Goal: Task Accomplishment & Management: Manage account settings

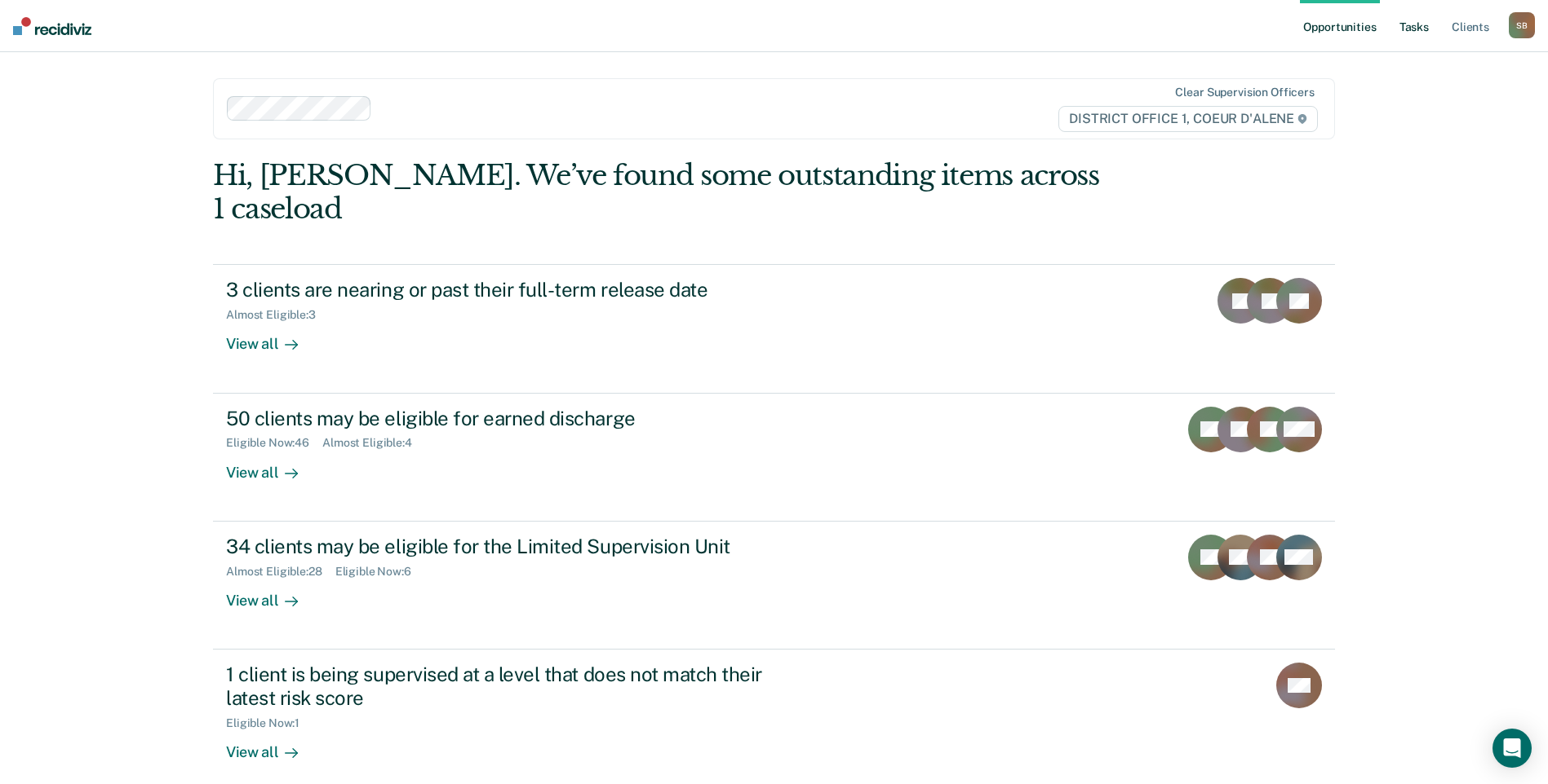
click at [1420, 31] on link "Tasks" at bounding box center [1414, 26] width 36 height 52
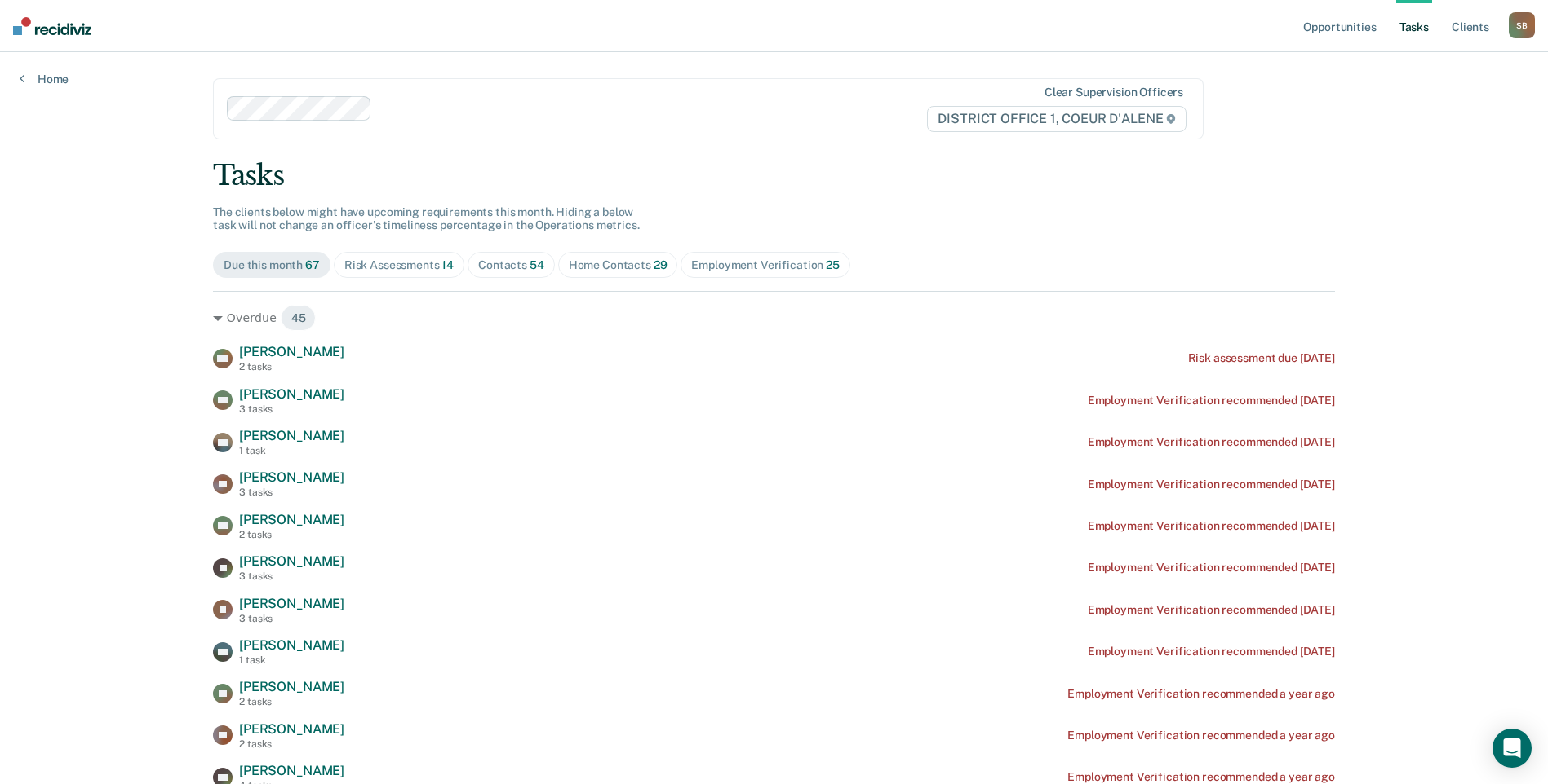
click at [523, 255] on span "Contacts 54" at bounding box center [511, 264] width 88 height 26
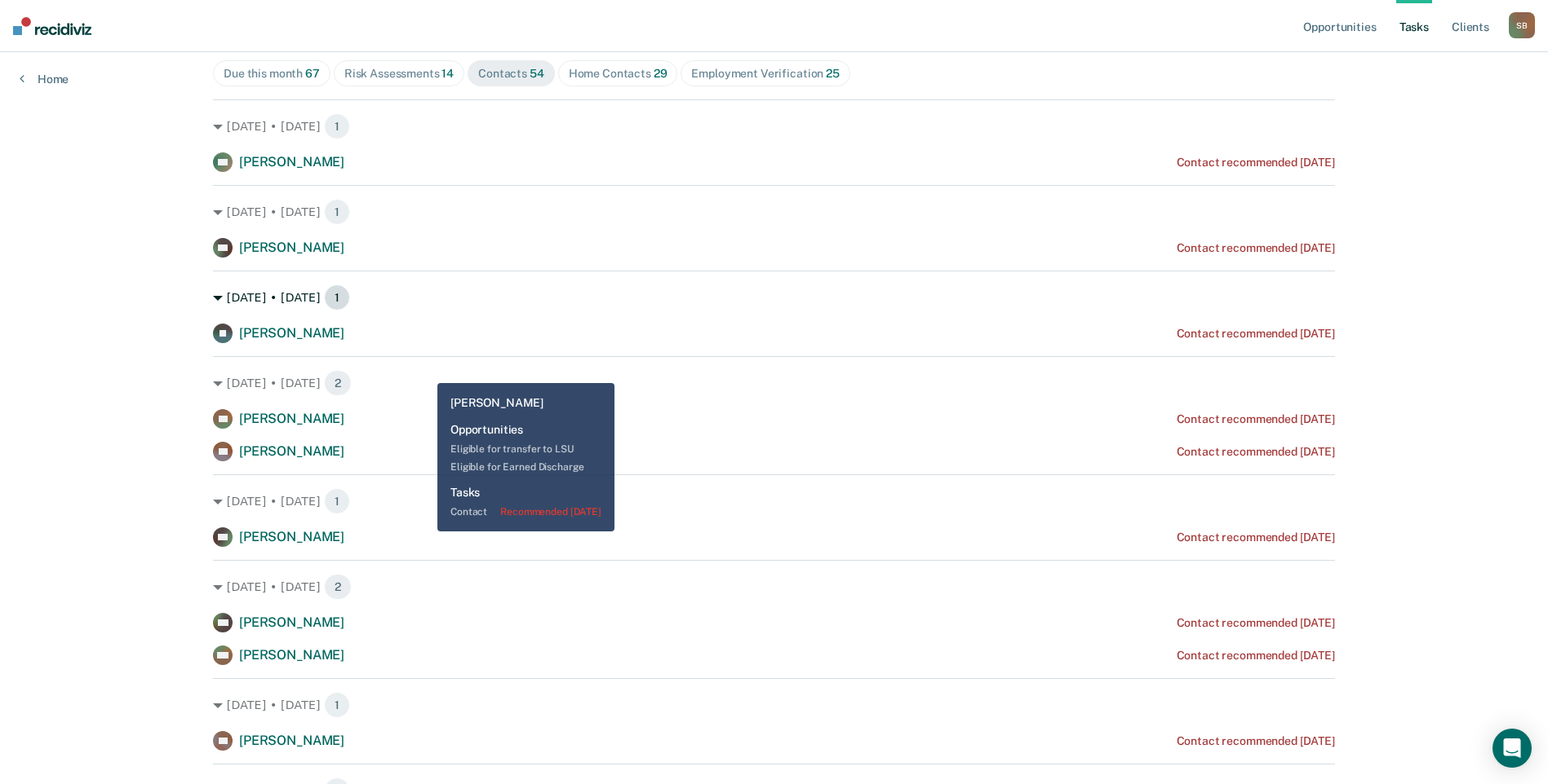
scroll to position [163, 0]
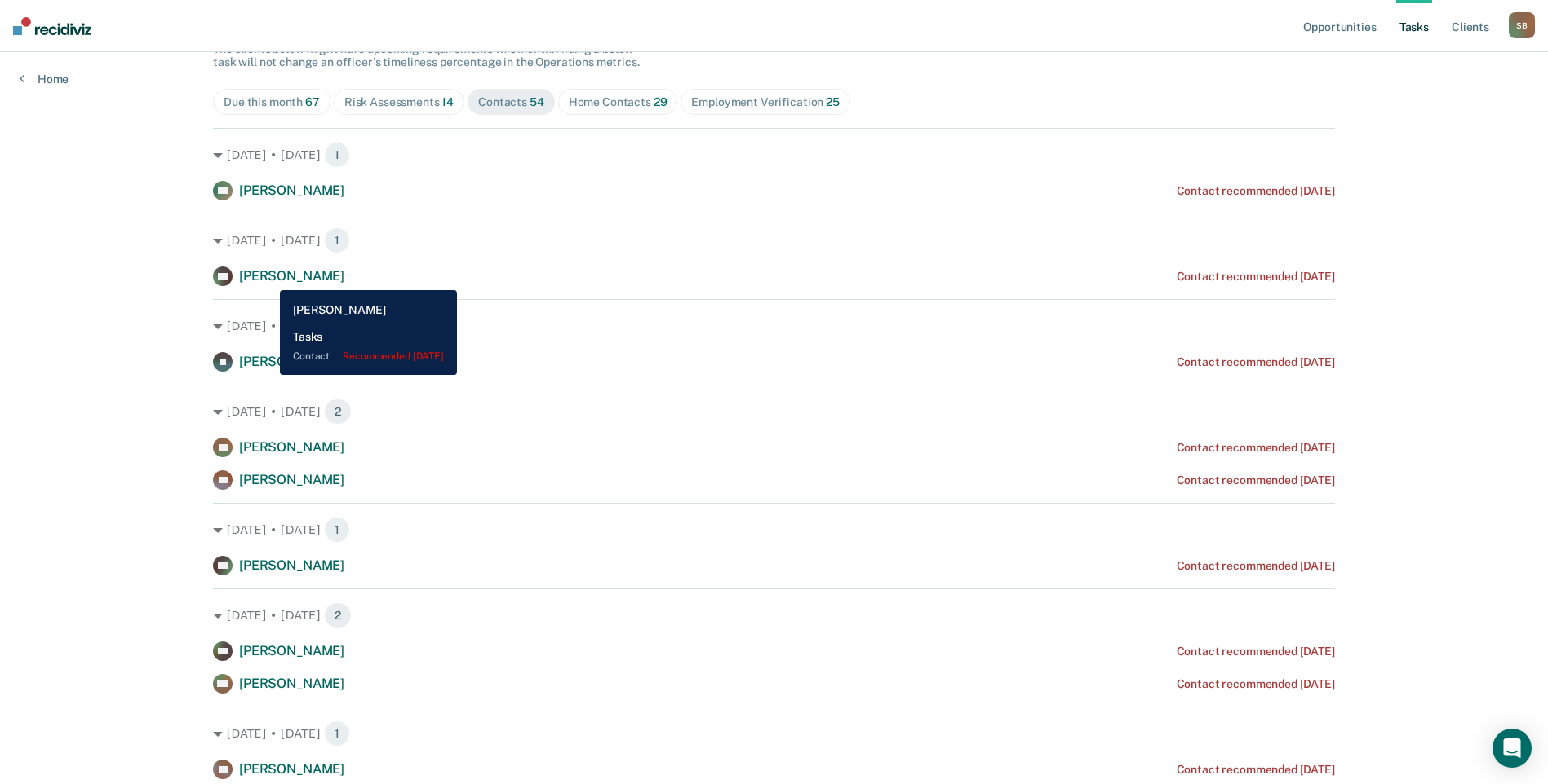
click at [269, 278] on span "[PERSON_NAME]" at bounding box center [292, 276] width 105 height 15
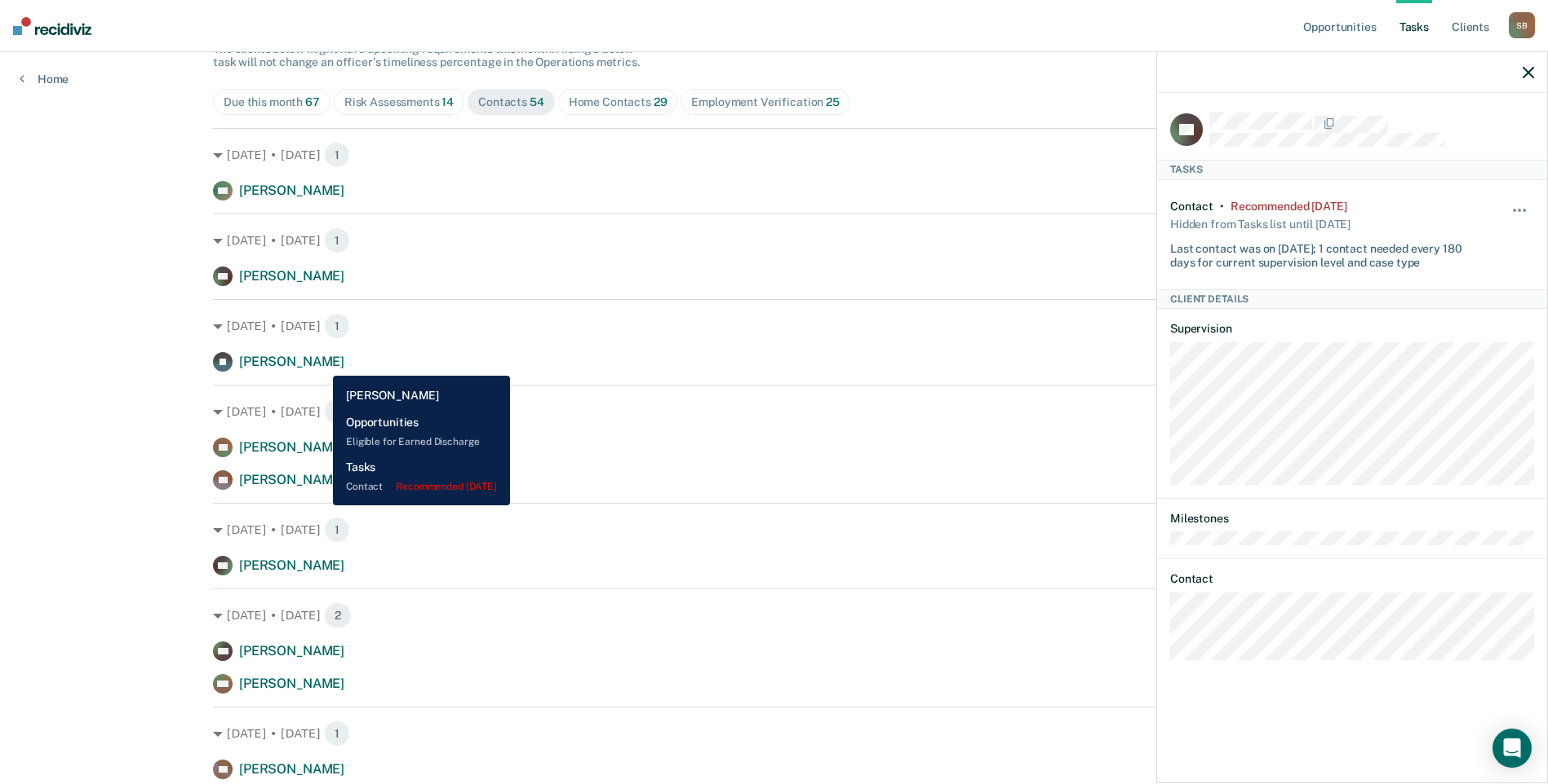
click at [320, 364] on span "[PERSON_NAME]" at bounding box center [292, 361] width 105 height 15
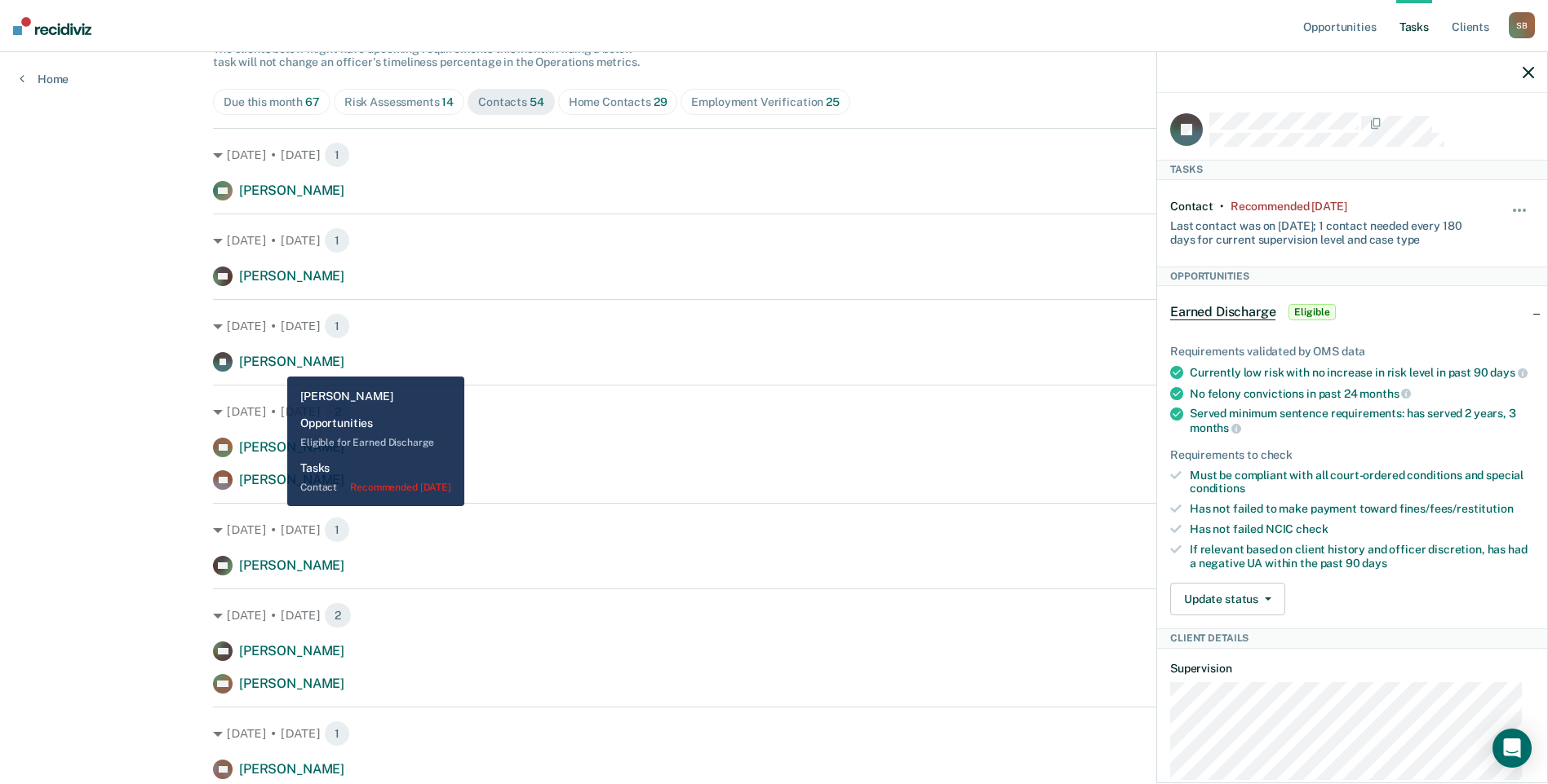
click at [275, 365] on span "[PERSON_NAME]" at bounding box center [292, 361] width 105 height 15
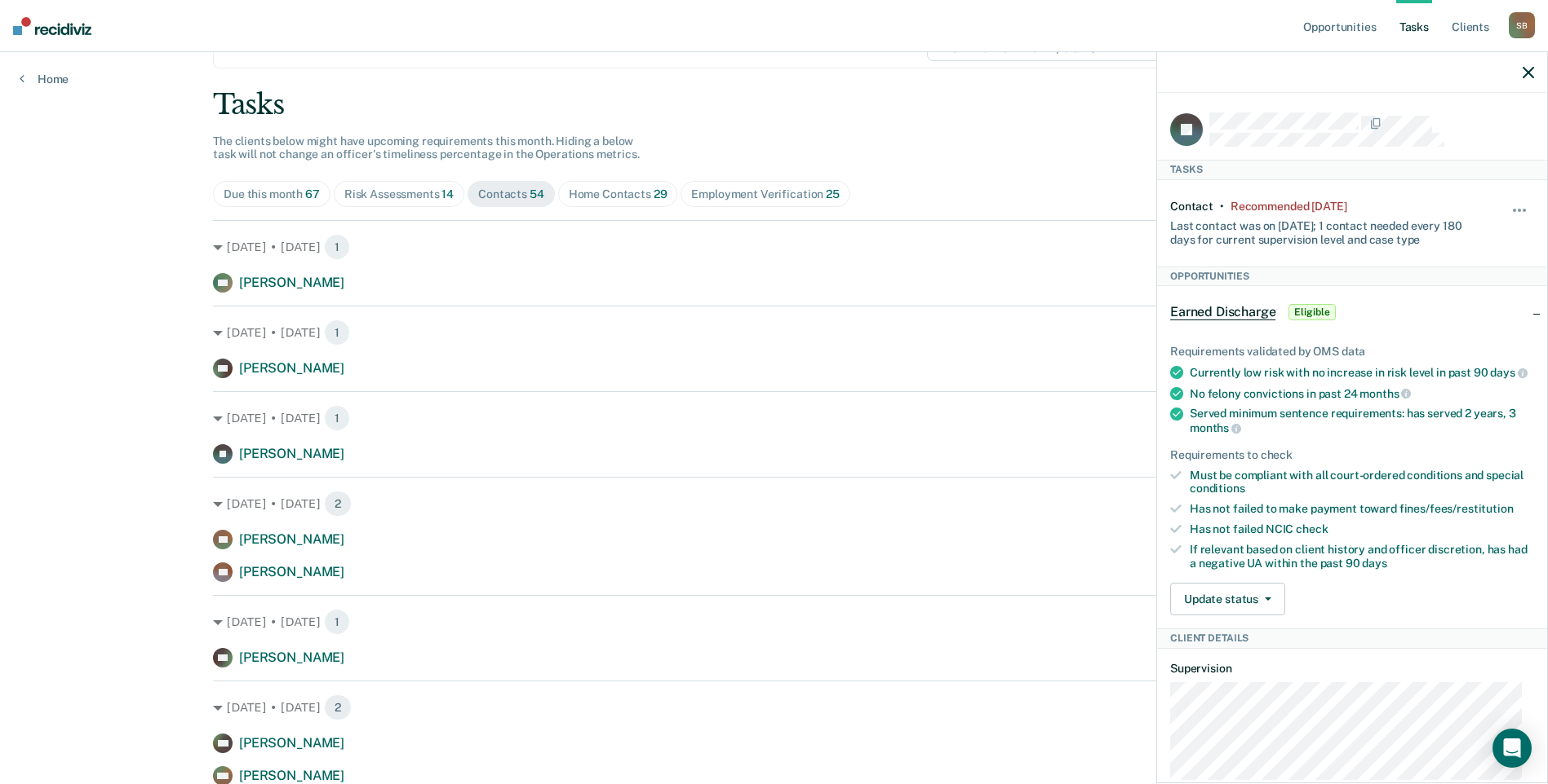
scroll to position [0, 0]
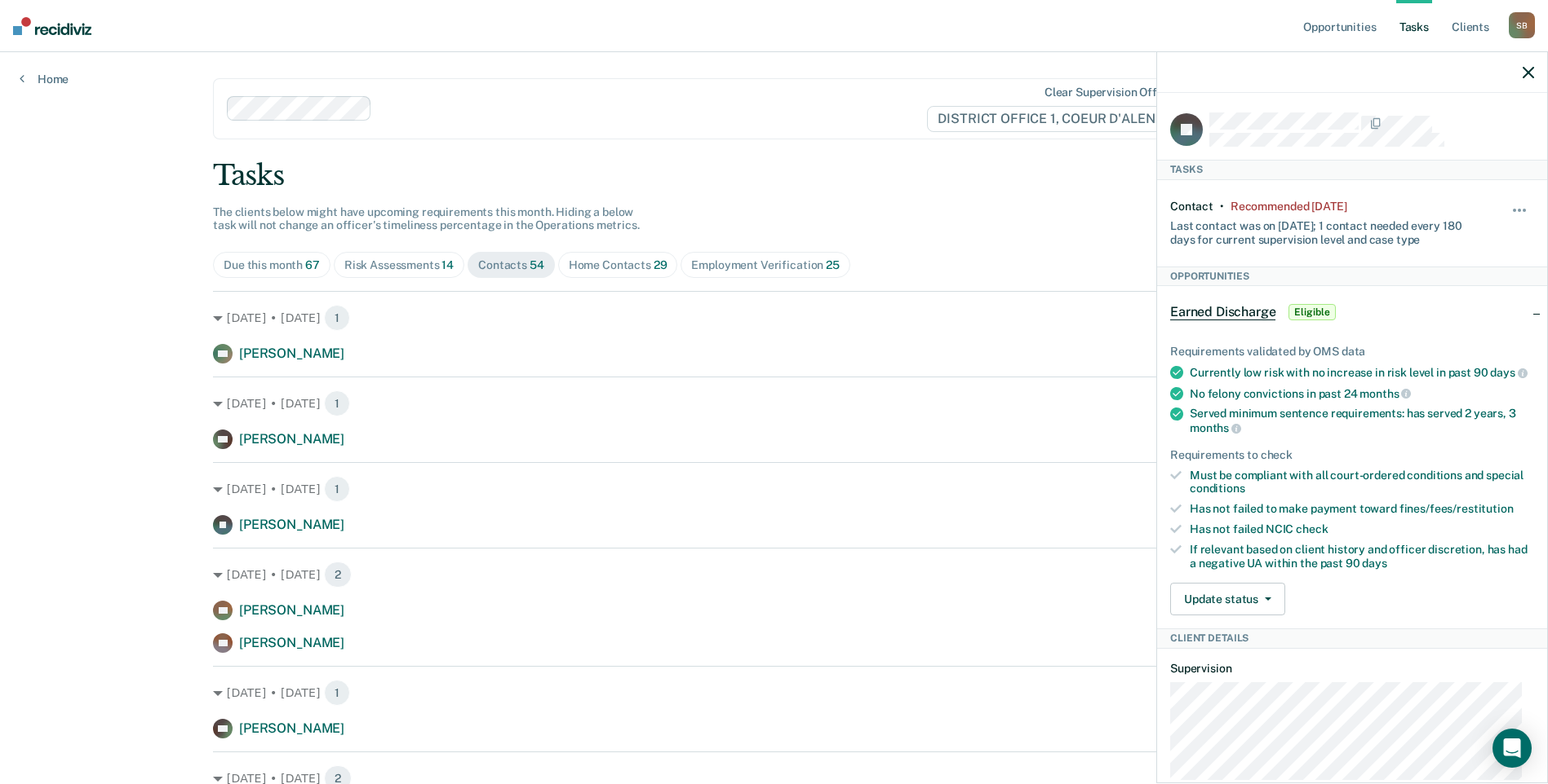
click at [1506, 201] on div "Hide from tasks list for... 7 days 30 days 90 days" at bounding box center [1519, 224] width 28 height 48
click at [1513, 206] on button "button" at bounding box center [1519, 218] width 28 height 26
click at [1450, 280] on button "7 days" at bounding box center [1475, 287] width 117 height 26
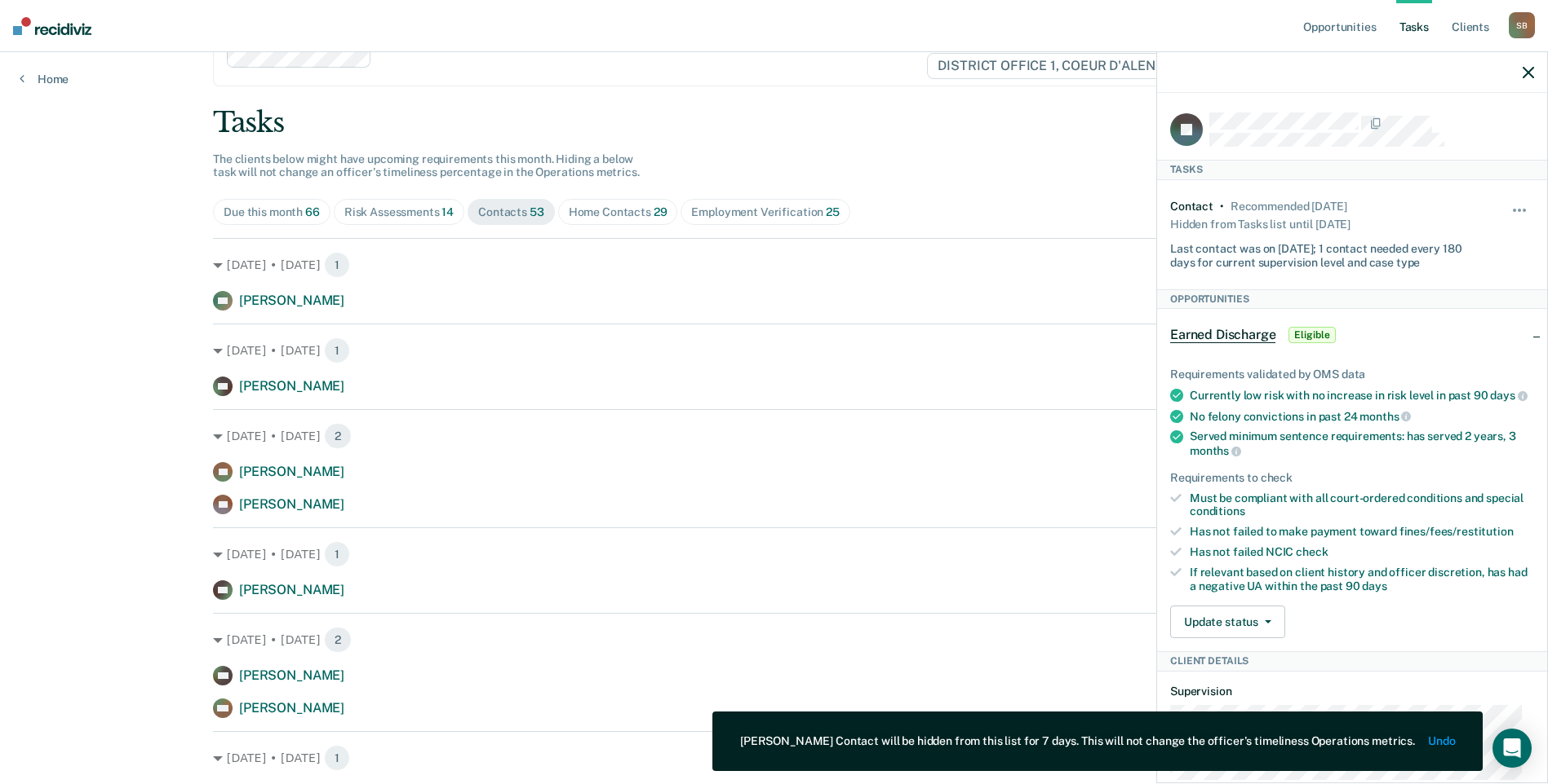
scroll to position [82, 0]
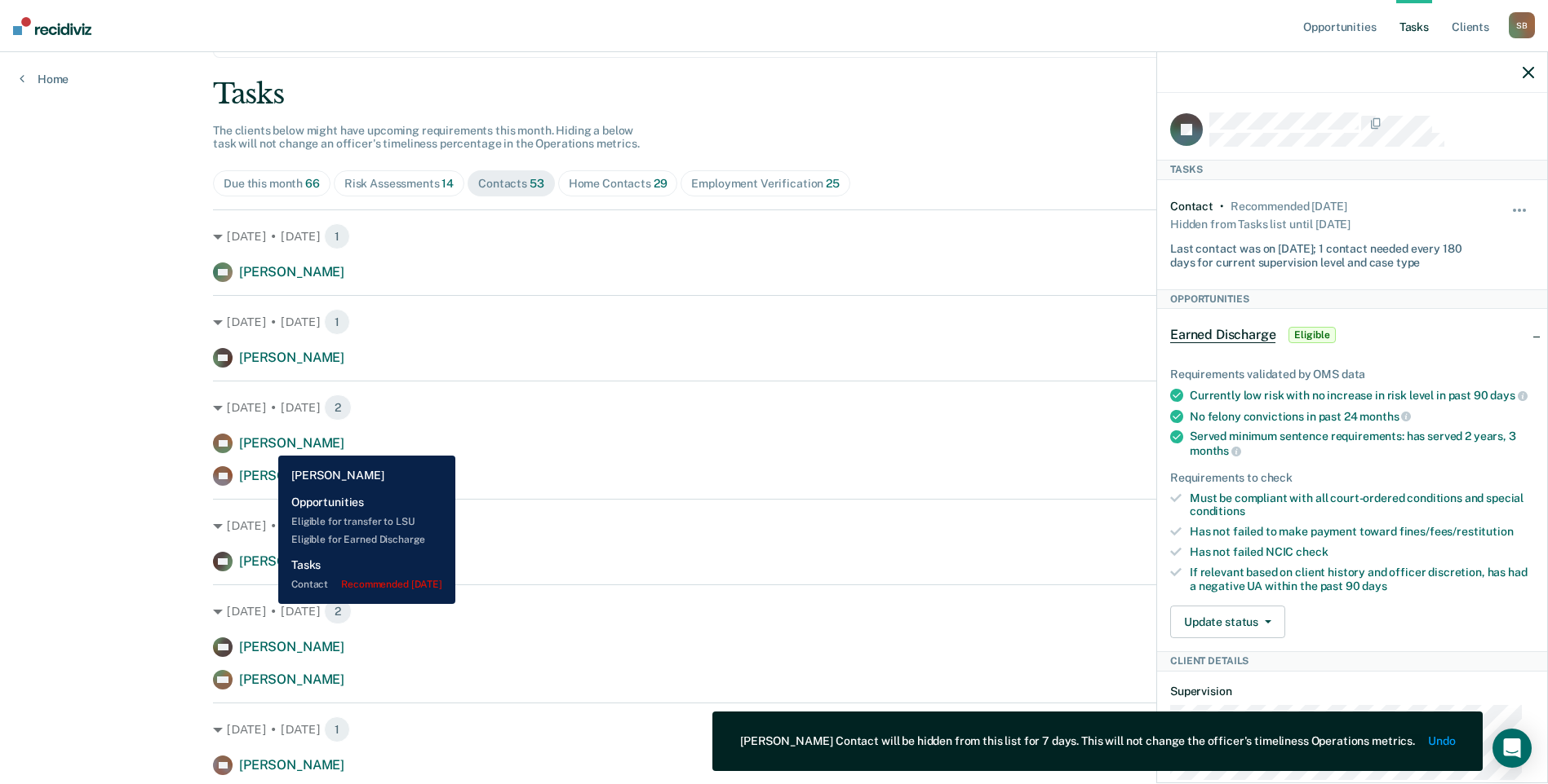
click at [266, 444] on span "[PERSON_NAME]" at bounding box center [292, 443] width 105 height 15
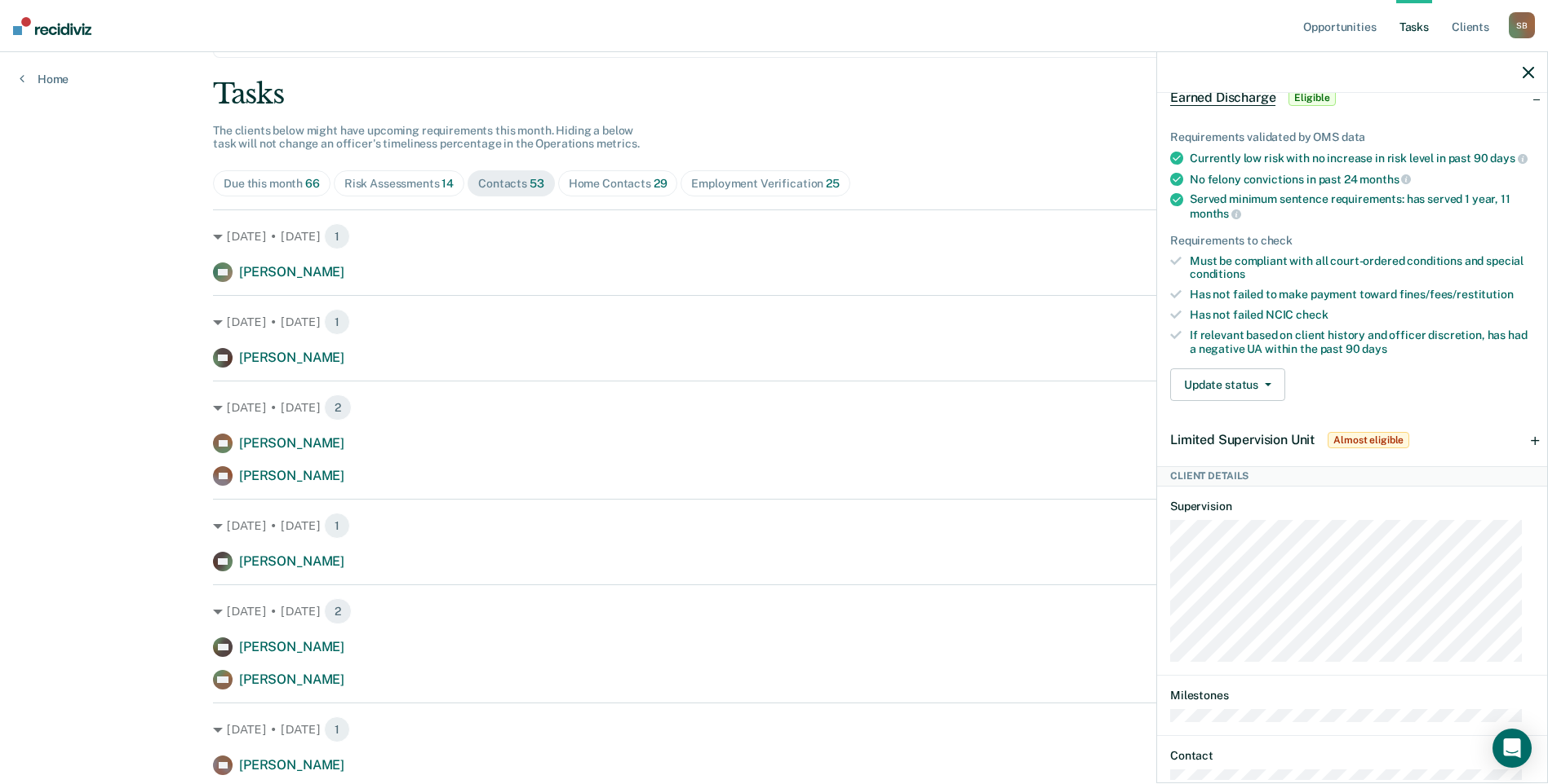
scroll to position [353, 0]
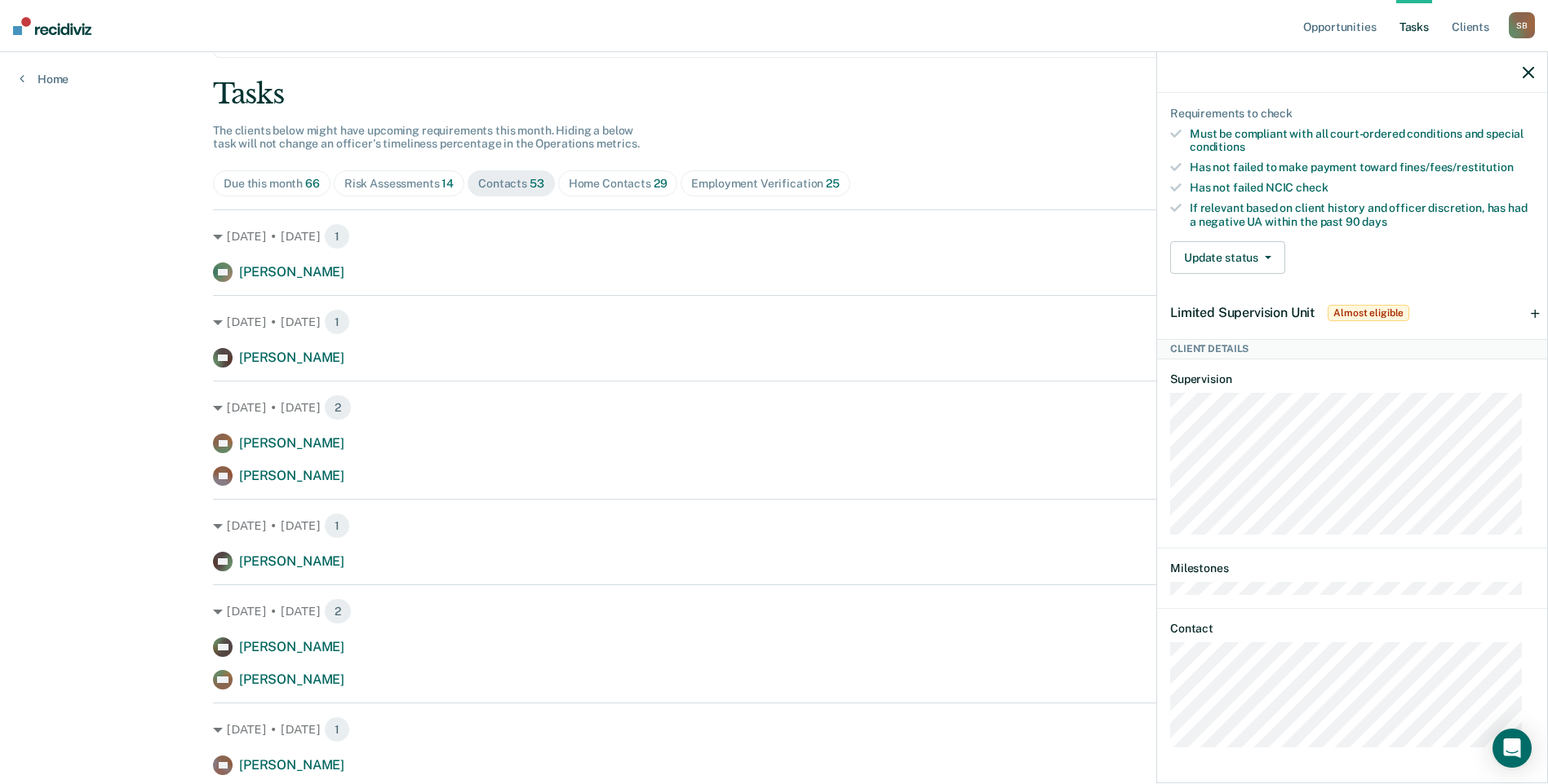
click at [1519, 73] on div at bounding box center [1352, 72] width 390 height 41
click at [1530, 70] on icon "button" at bounding box center [1528, 72] width 11 height 11
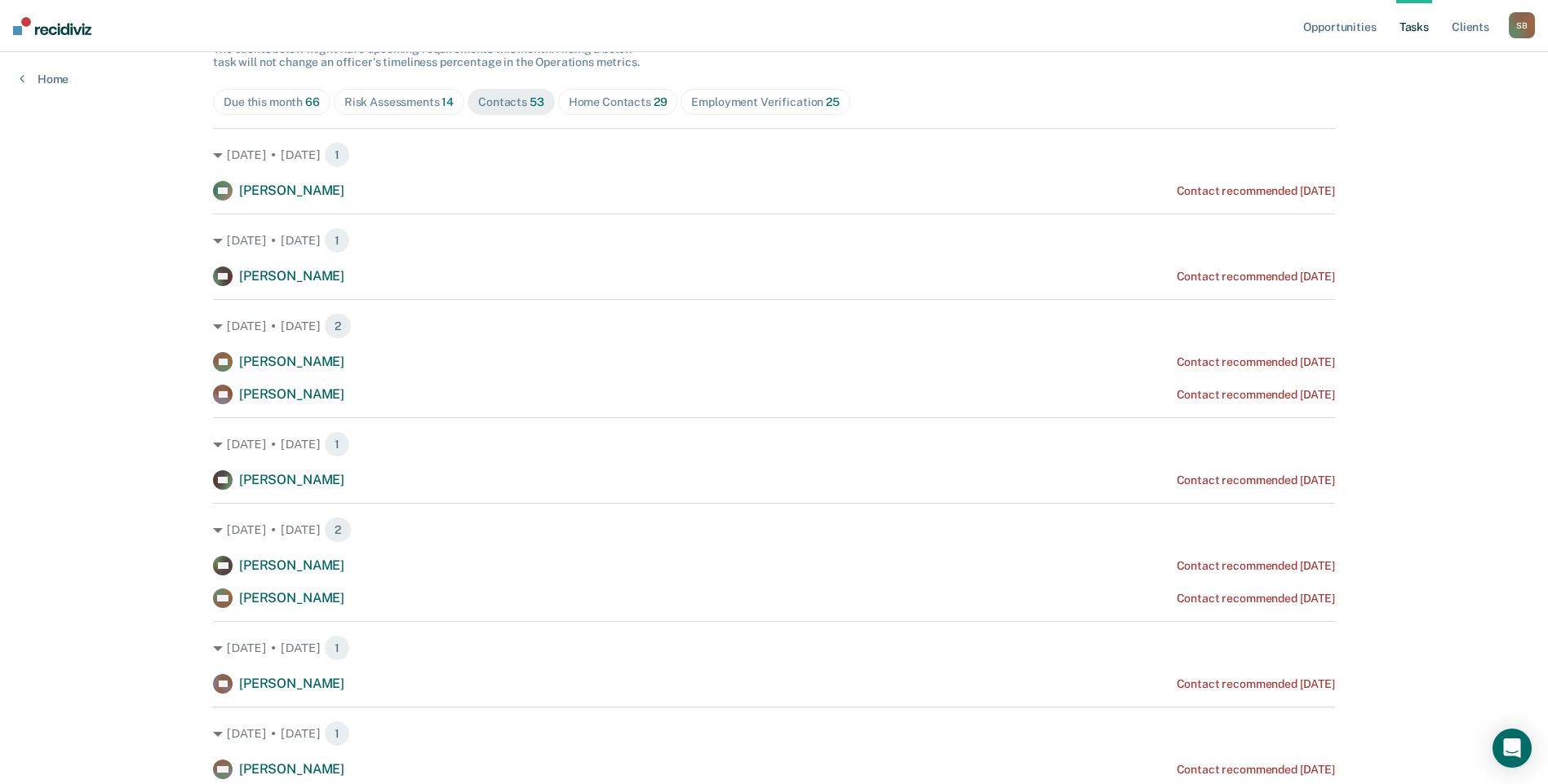
scroll to position [0, 0]
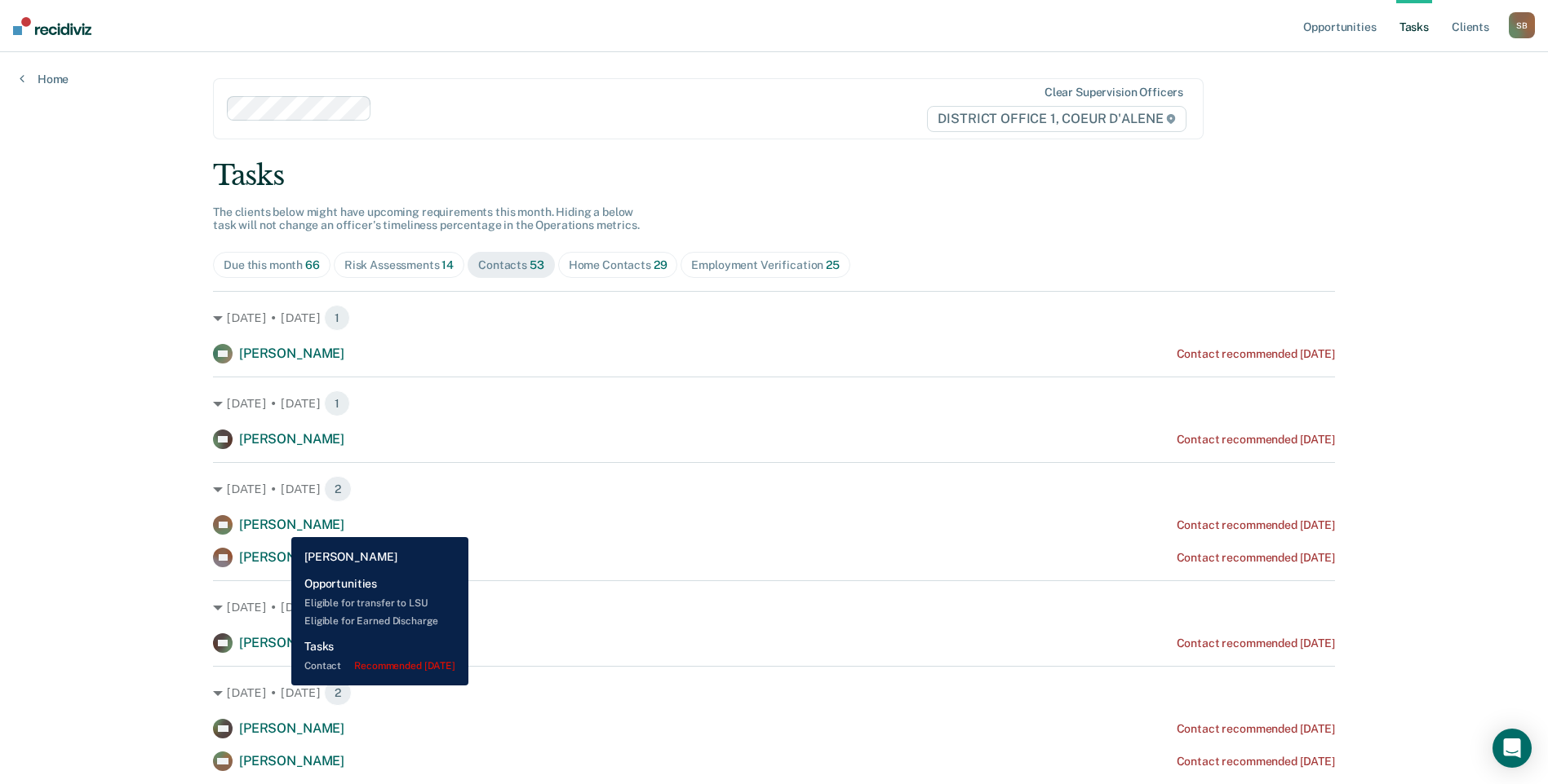
click at [279, 525] on span "[PERSON_NAME]" at bounding box center [292, 525] width 105 height 15
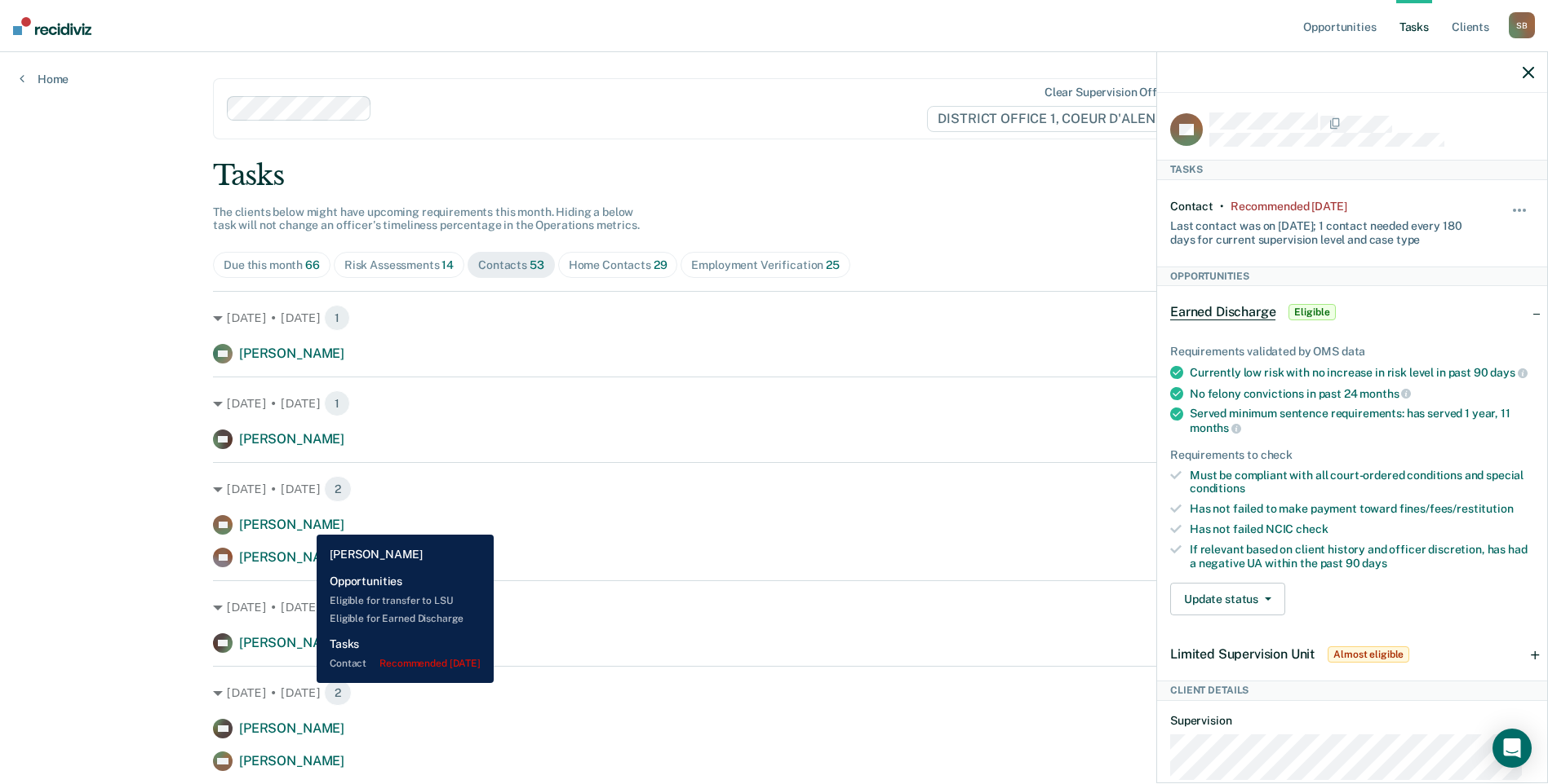
click at [304, 523] on span "[PERSON_NAME]" at bounding box center [292, 525] width 105 height 15
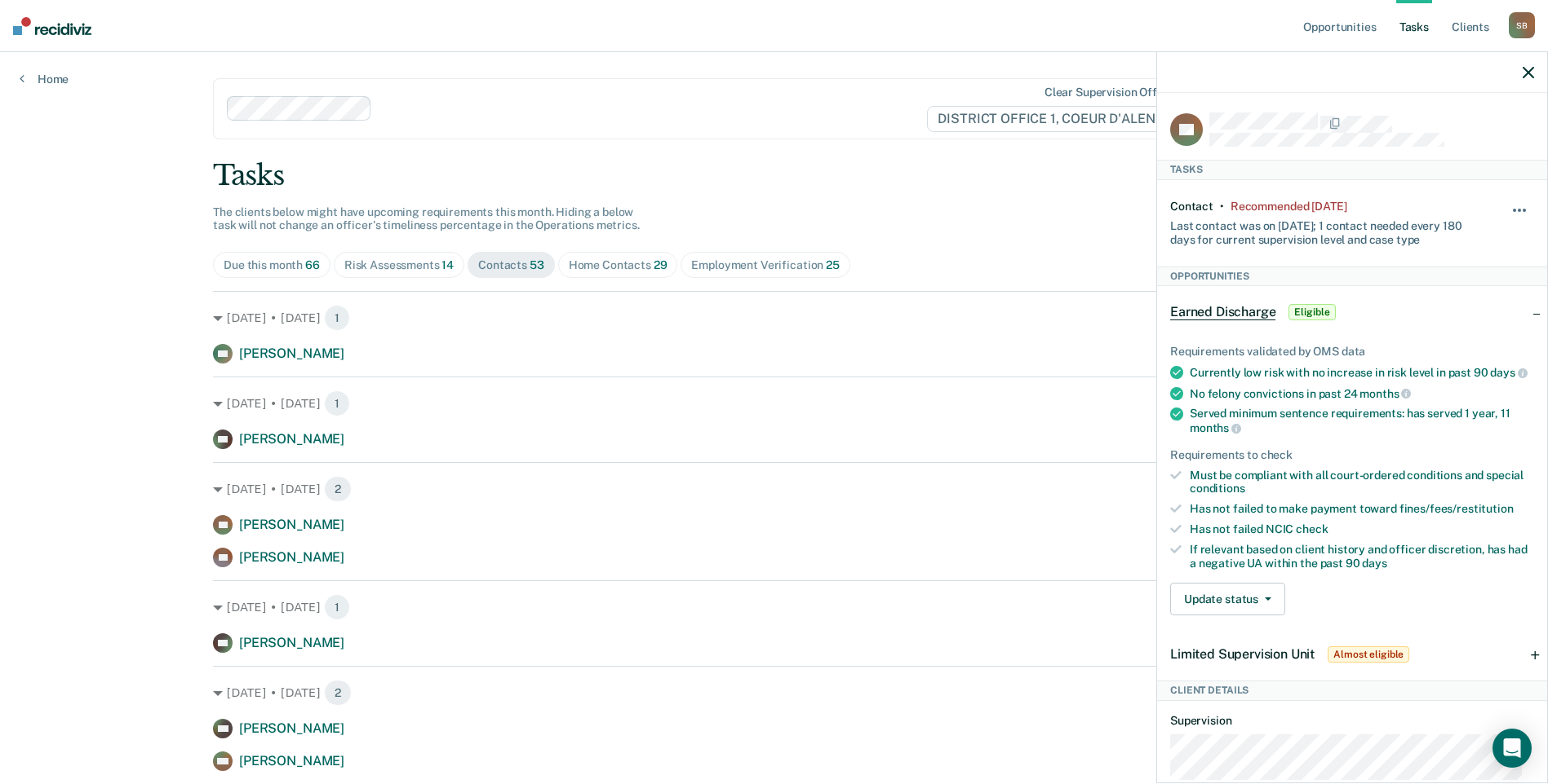
click at [1515, 206] on button "button" at bounding box center [1519, 218] width 28 height 26
click at [1450, 287] on button "7 days" at bounding box center [1475, 287] width 117 height 26
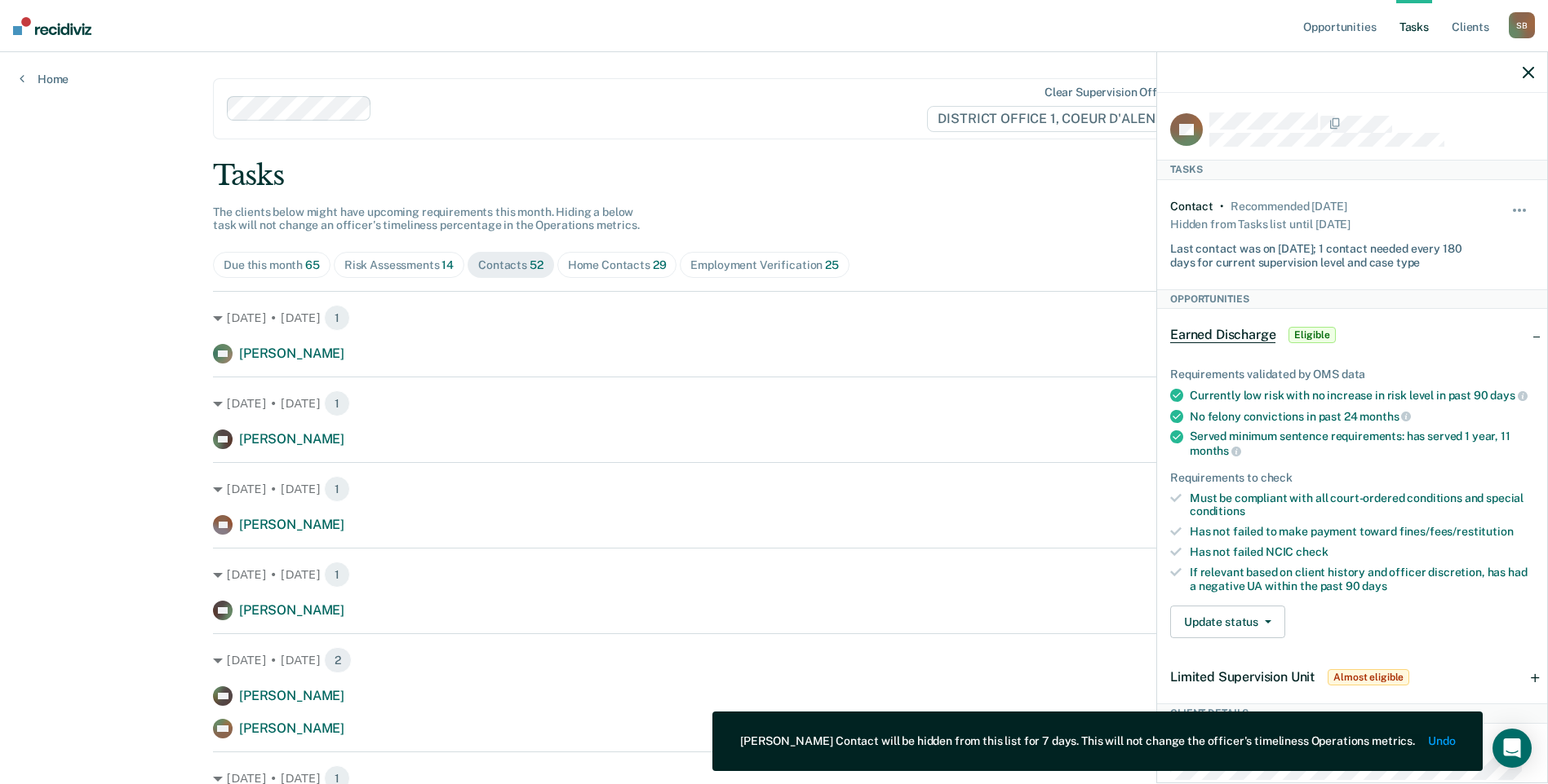
scroll to position [82, 0]
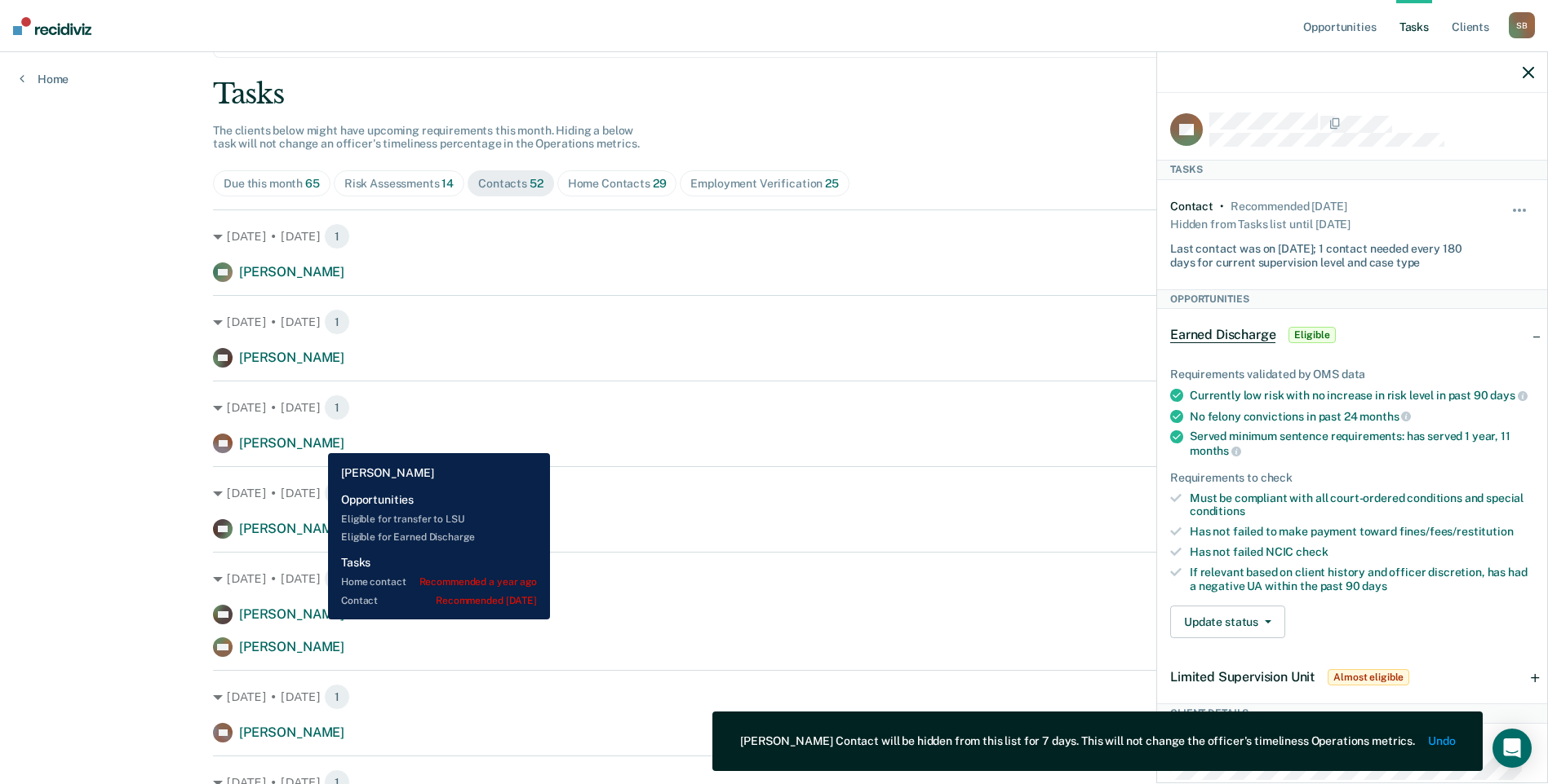
click at [316, 441] on span "[PERSON_NAME]" at bounding box center [292, 443] width 105 height 15
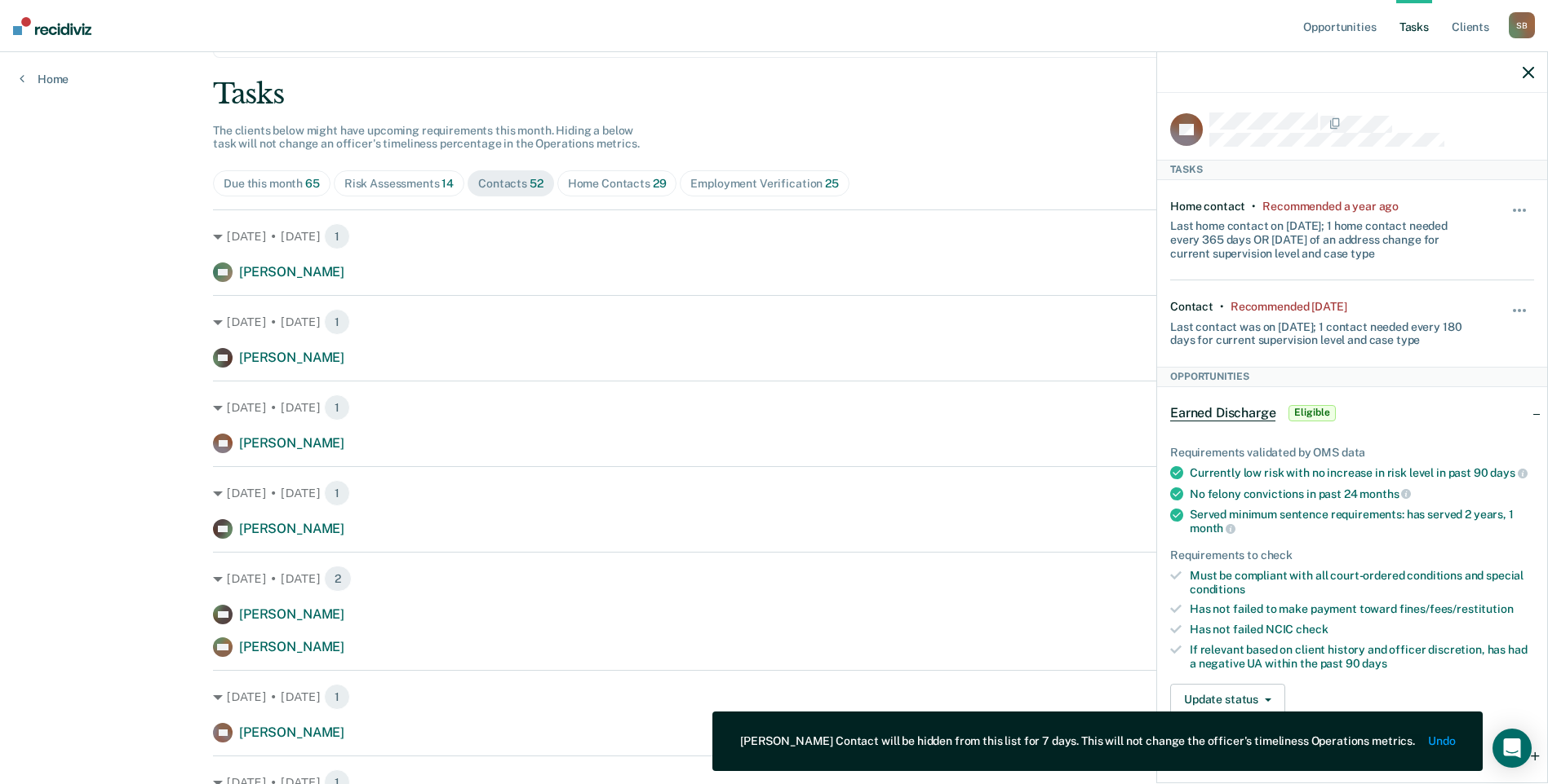
scroll to position [454, 0]
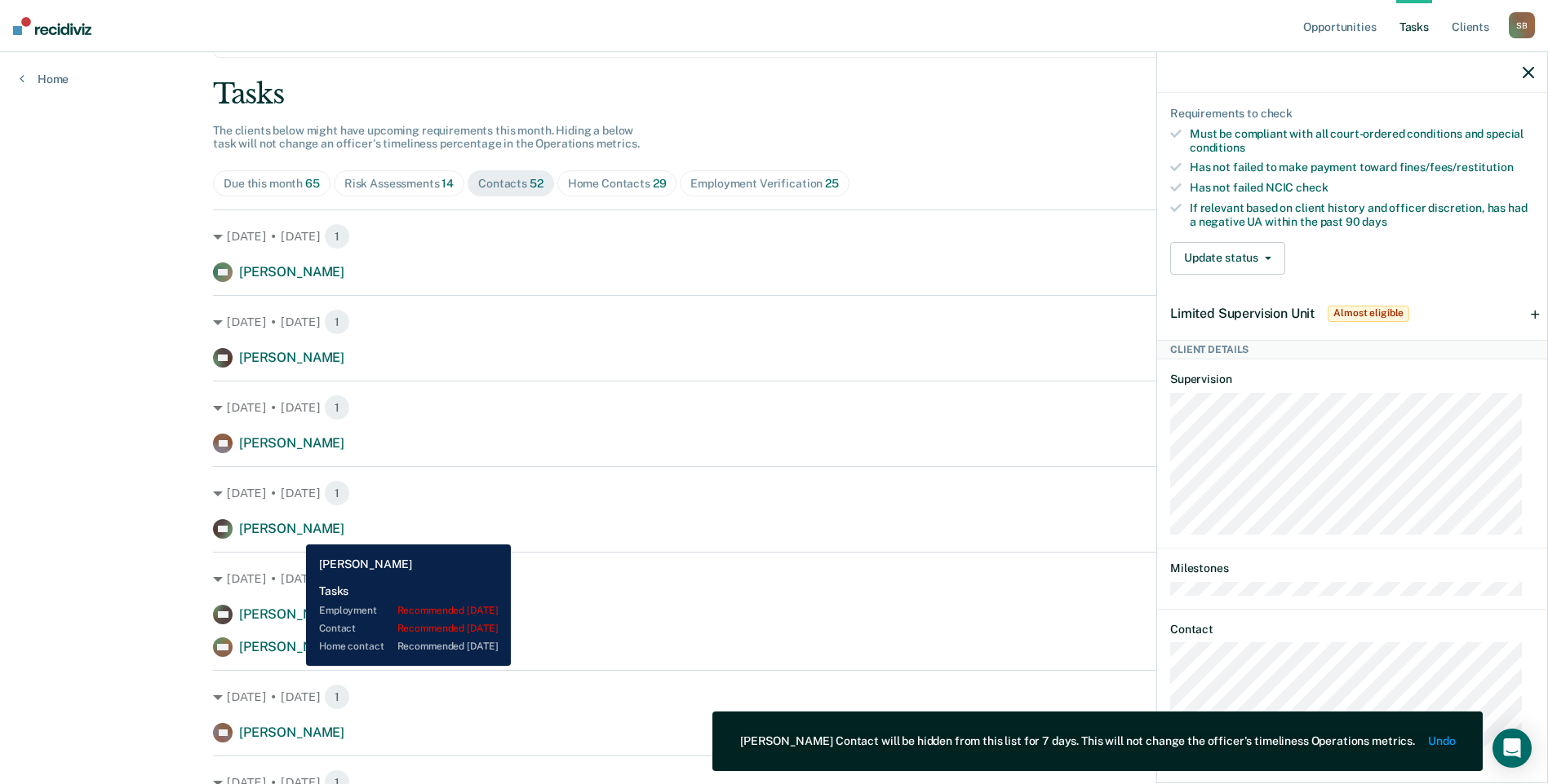
click at [294, 533] on span "[PERSON_NAME]" at bounding box center [292, 529] width 105 height 15
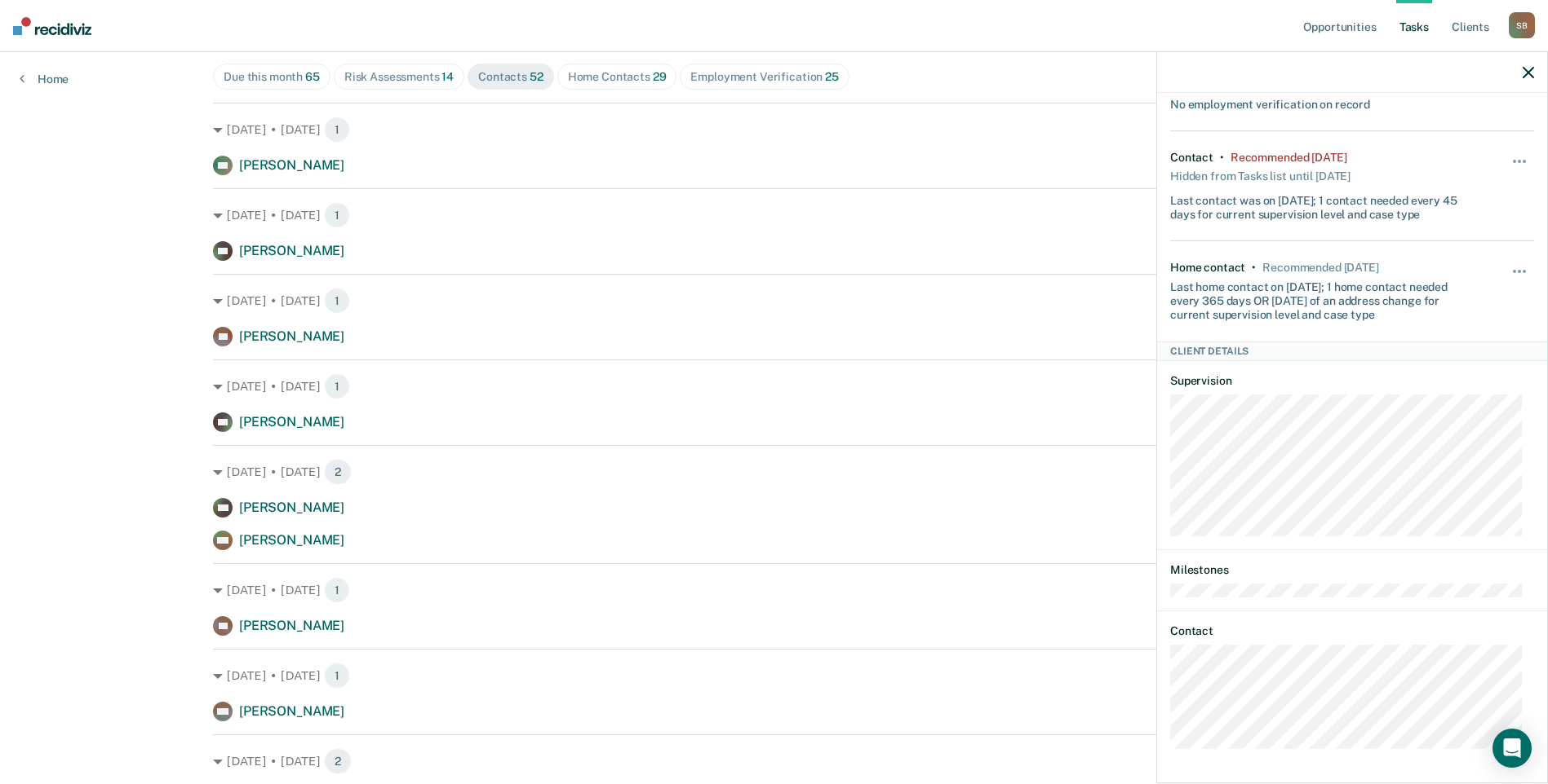
scroll to position [82, 0]
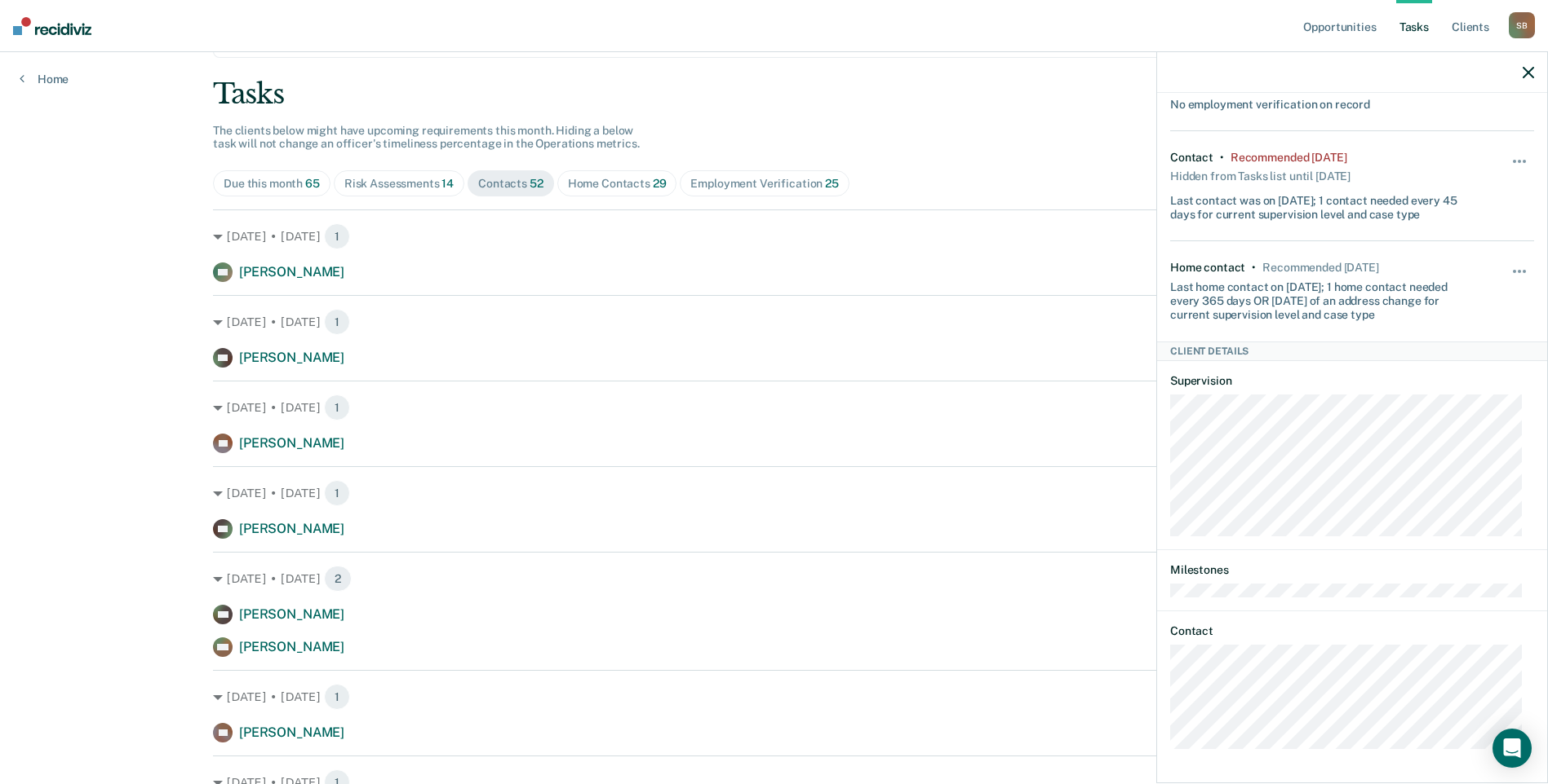
click at [1521, 70] on div at bounding box center [1352, 72] width 390 height 41
click at [1521, 72] on div at bounding box center [1352, 72] width 390 height 41
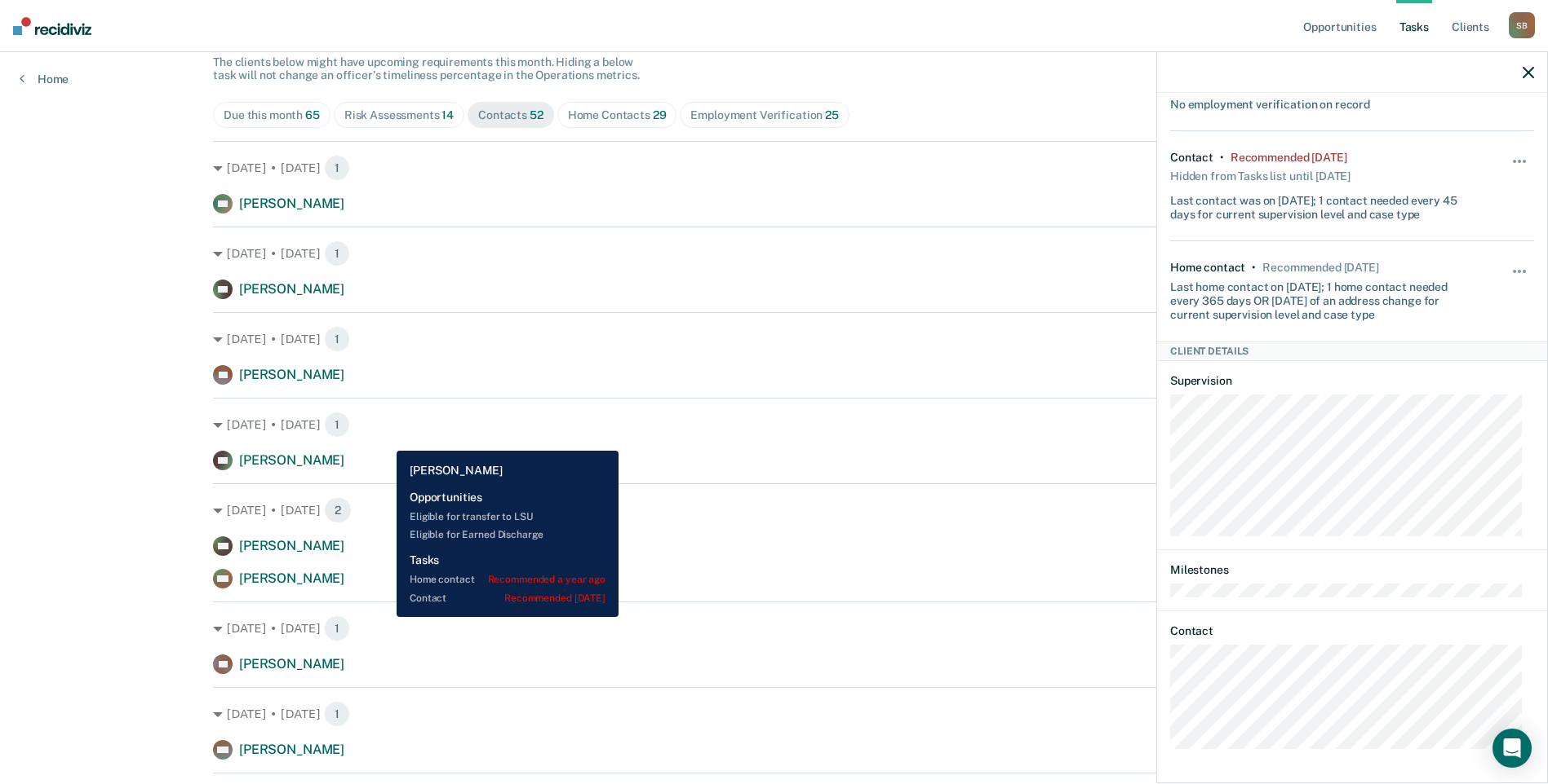
scroll to position [245, 0]
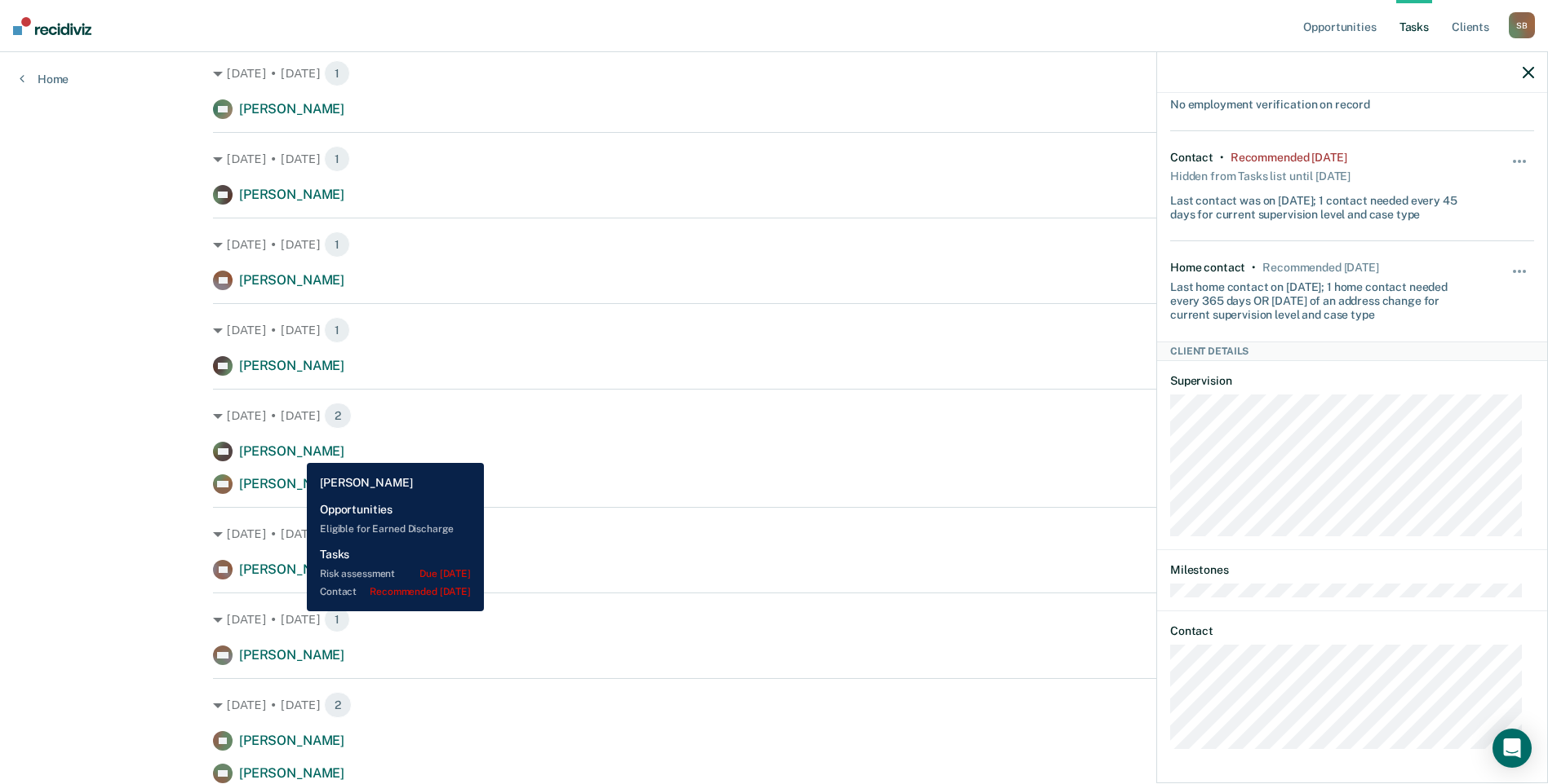
click at [295, 451] on span "[PERSON_NAME]" at bounding box center [292, 452] width 105 height 15
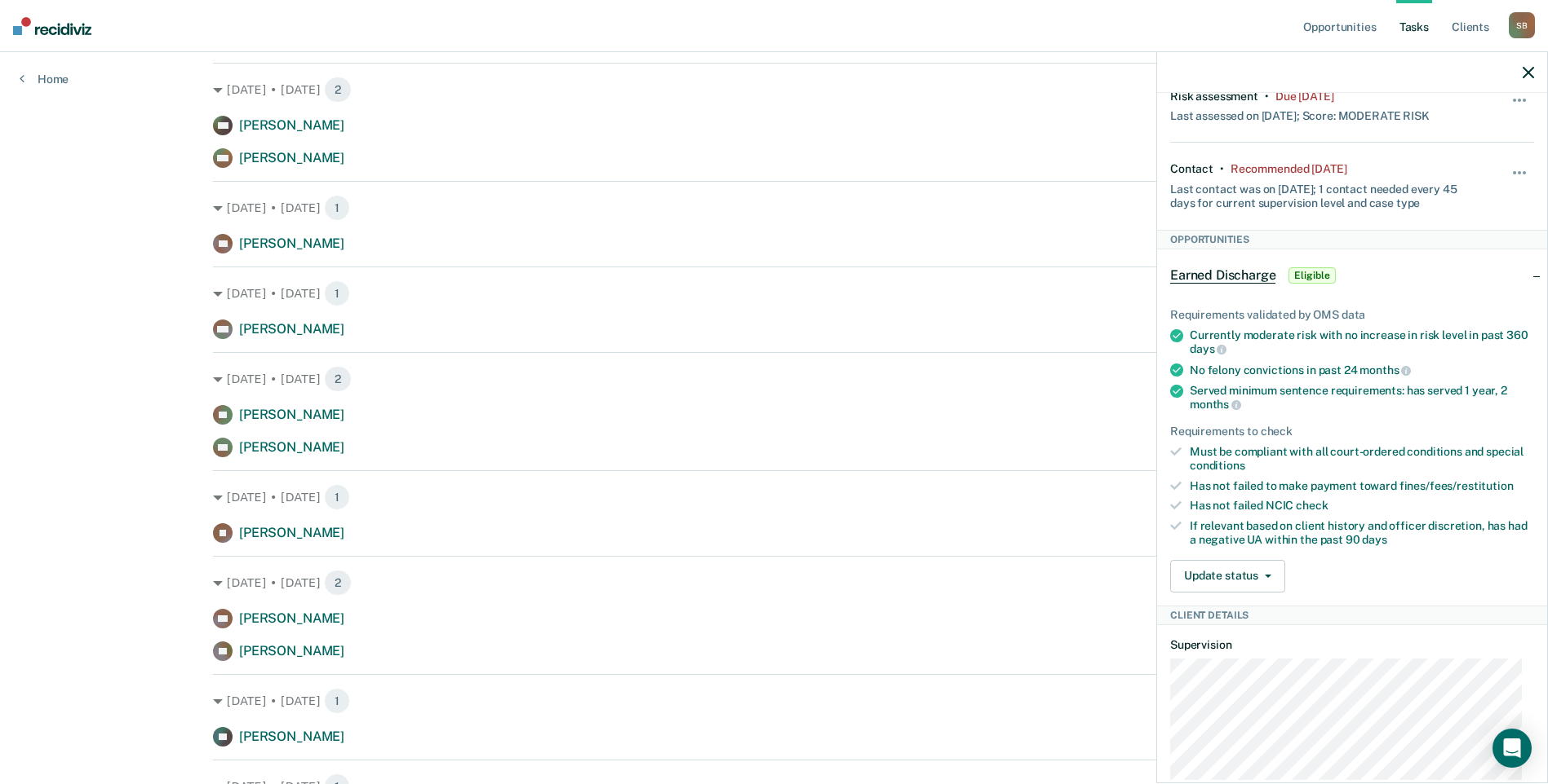
scroll to position [0, 0]
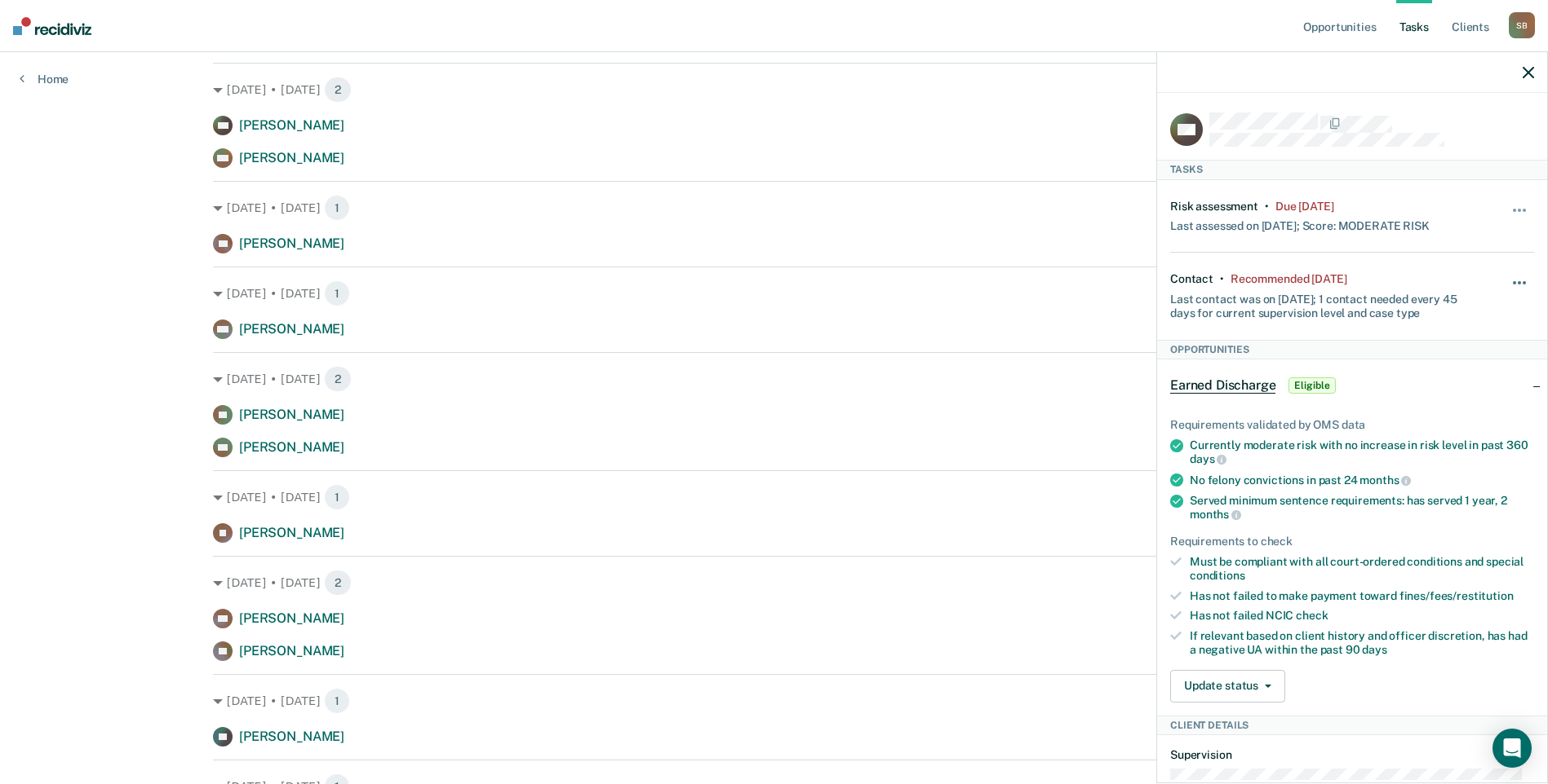
click at [1506, 278] on button "button" at bounding box center [1519, 291] width 28 height 26
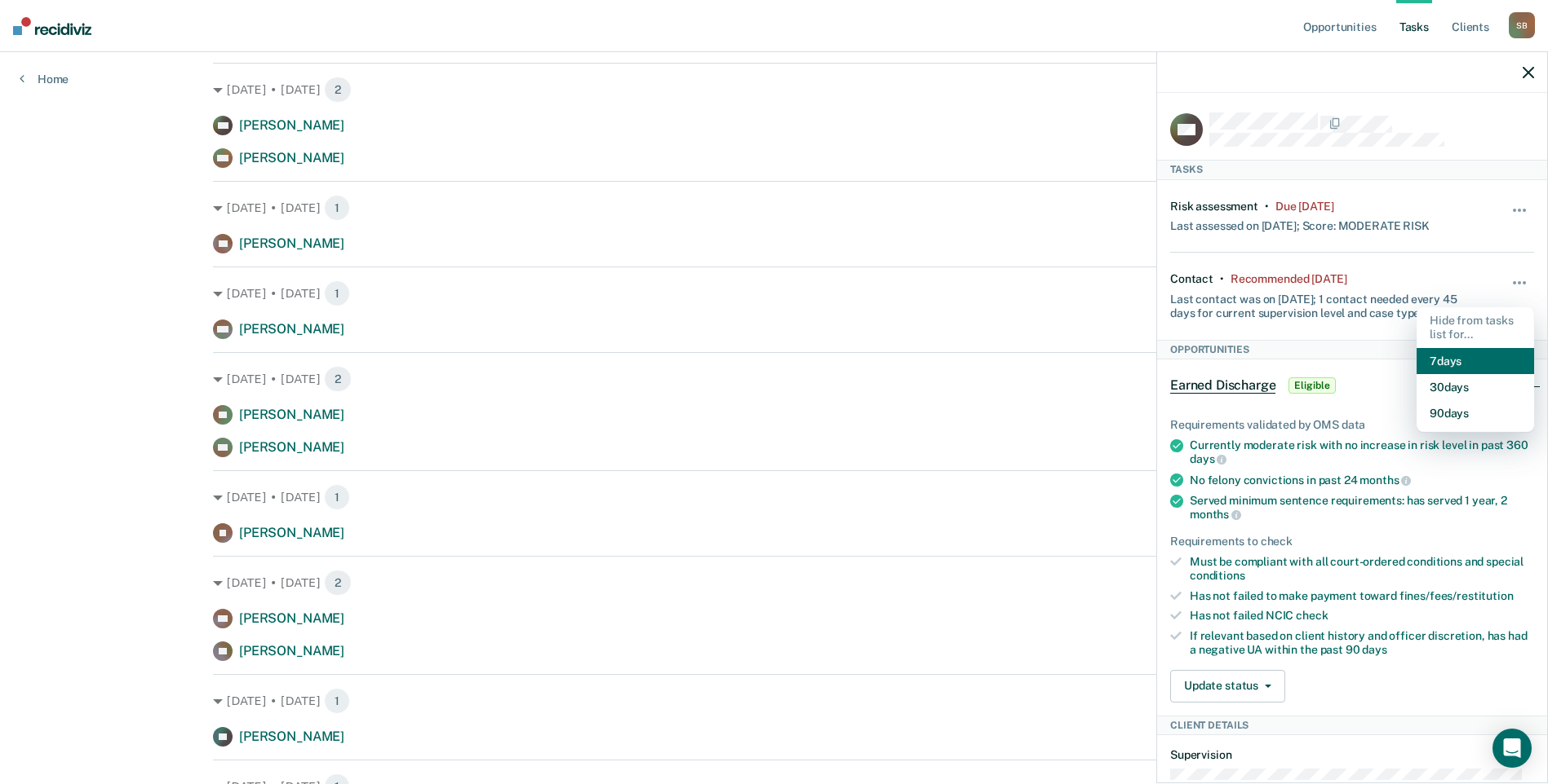
click at [1461, 349] on button "7 days" at bounding box center [1475, 360] width 117 height 26
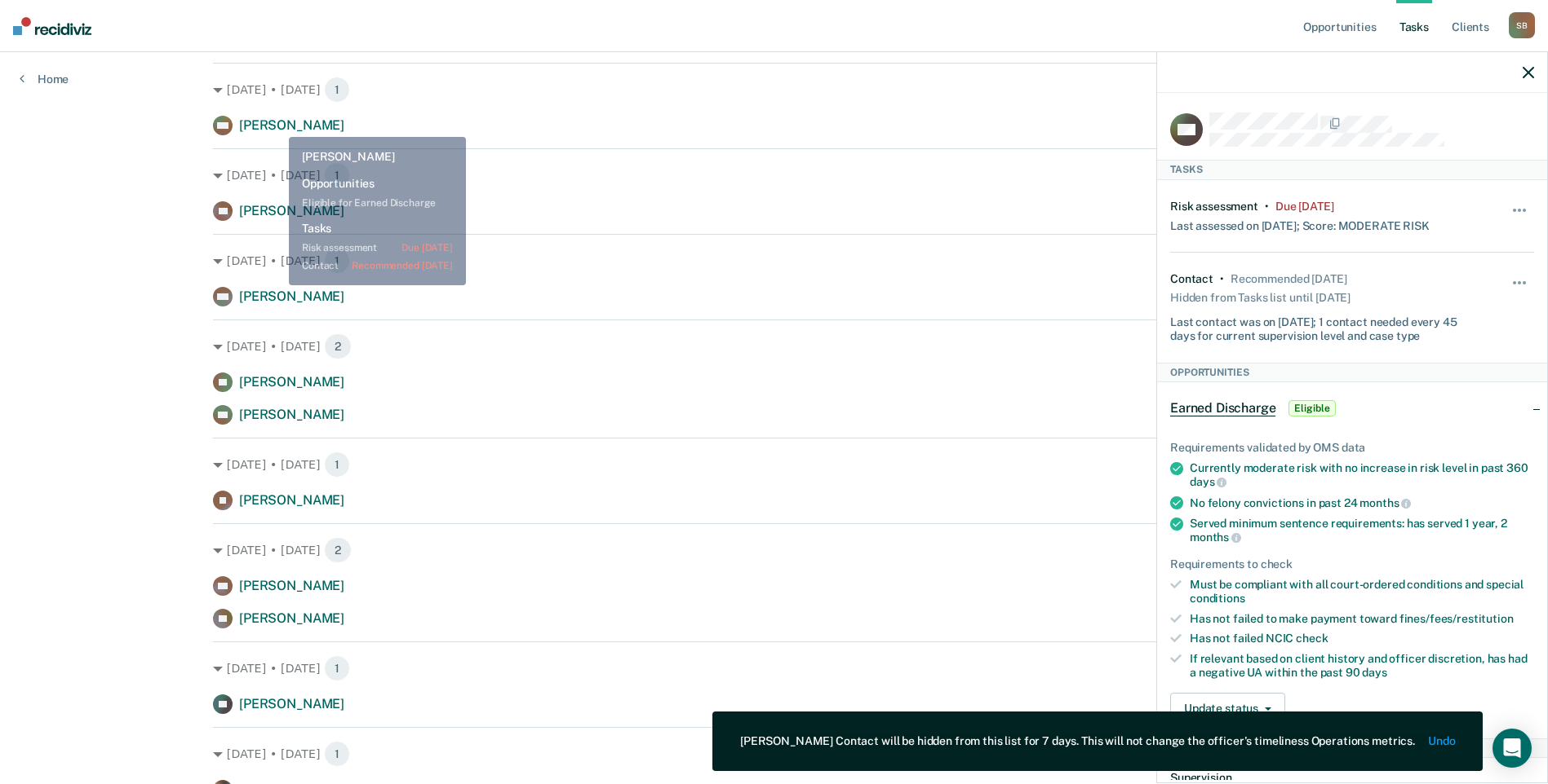
click at [277, 123] on span "[PERSON_NAME]" at bounding box center [292, 125] width 105 height 15
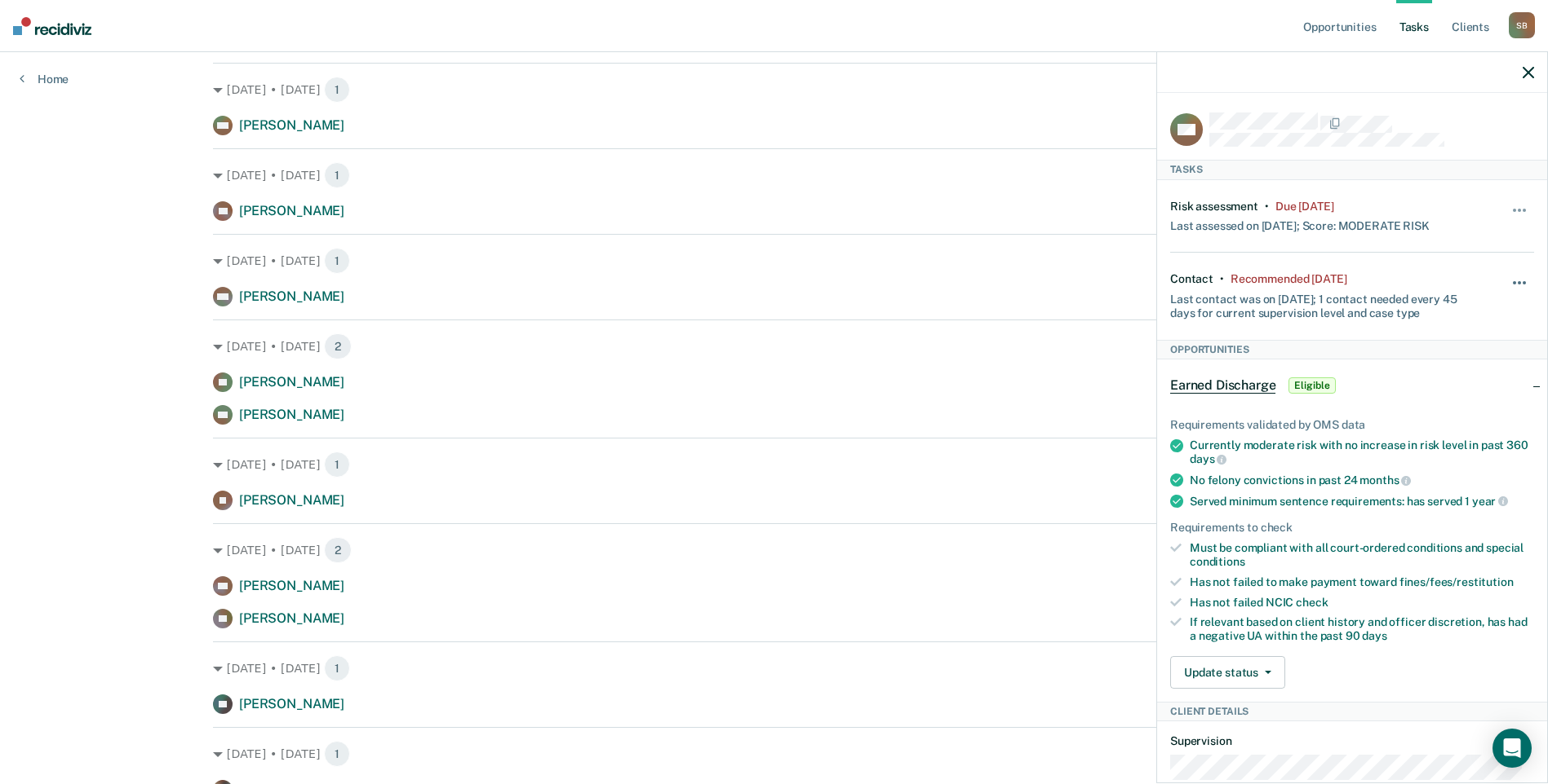
click at [1509, 280] on button "button" at bounding box center [1519, 291] width 28 height 26
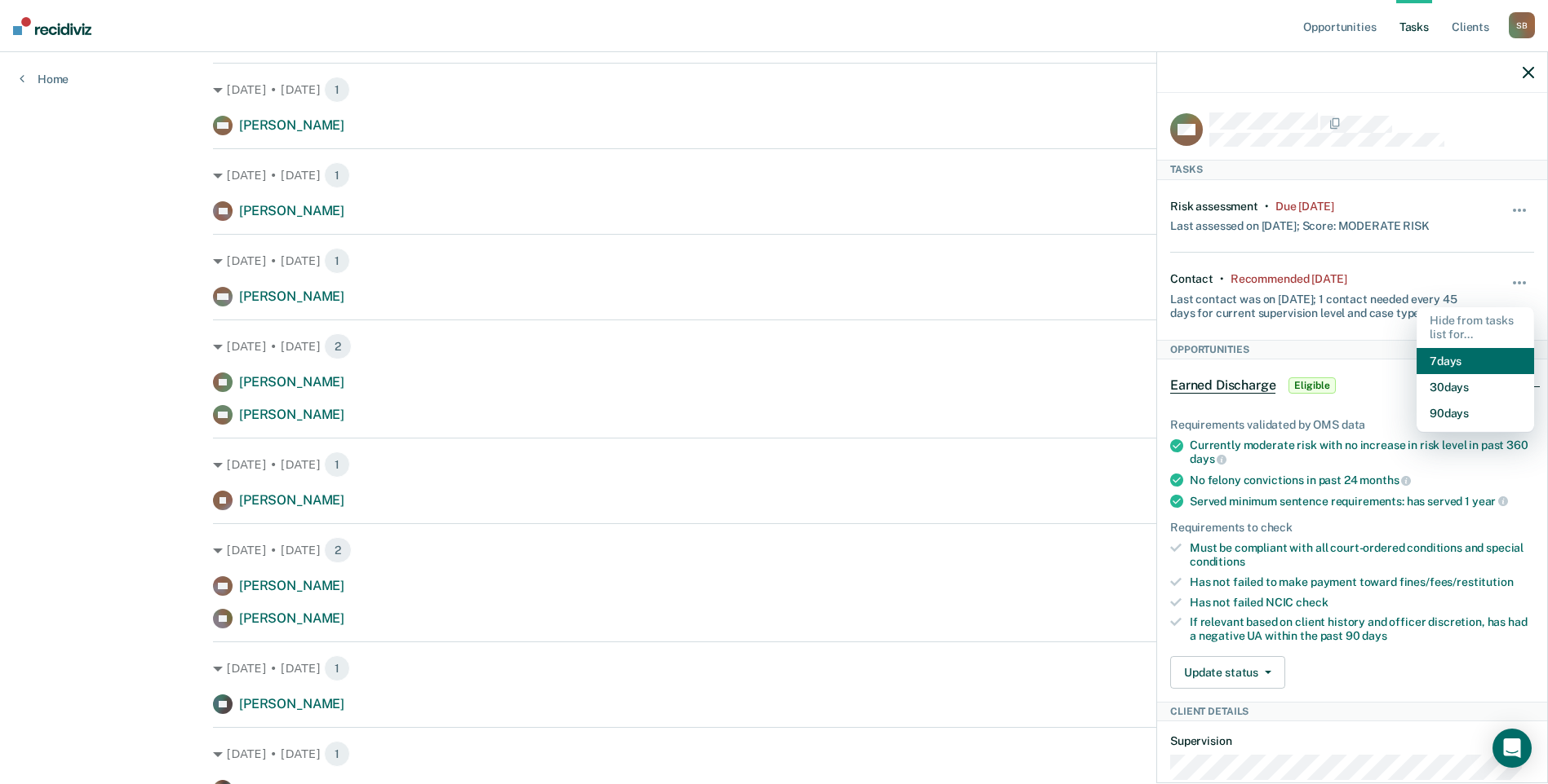
click at [1475, 353] on button "7 days" at bounding box center [1475, 360] width 117 height 26
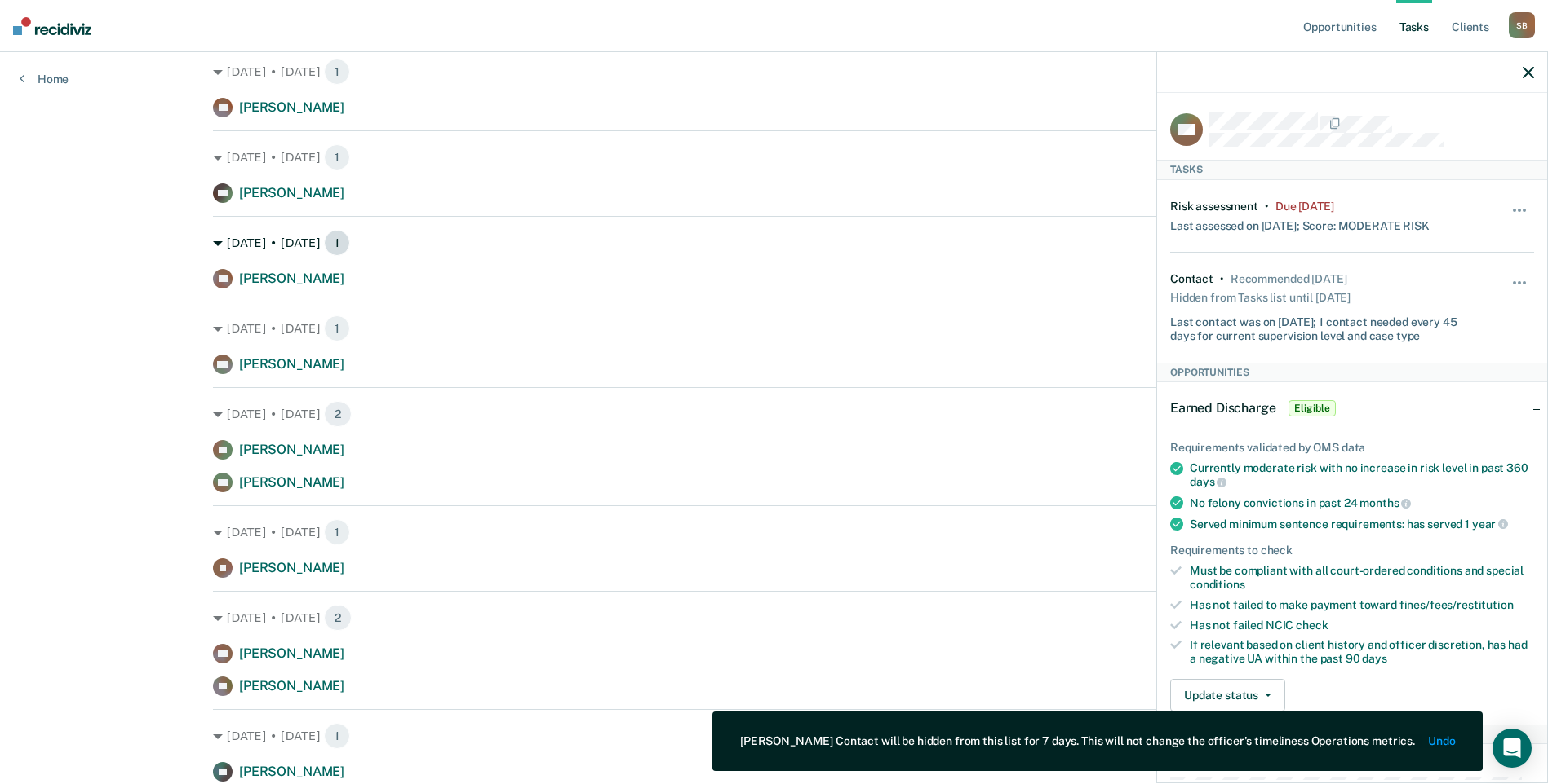
scroll to position [408, 0]
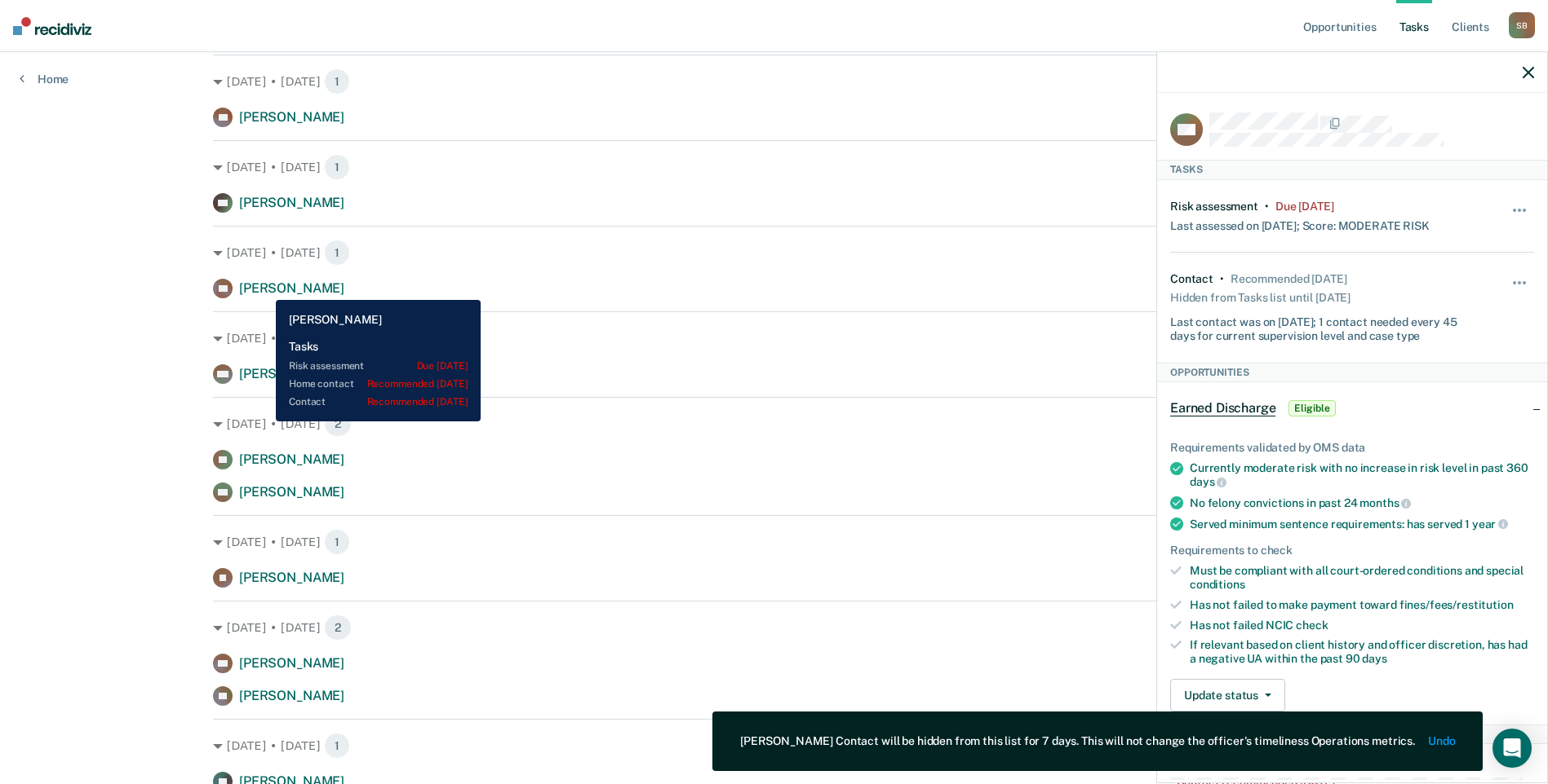
click at [263, 288] on span "[PERSON_NAME]" at bounding box center [292, 288] width 105 height 15
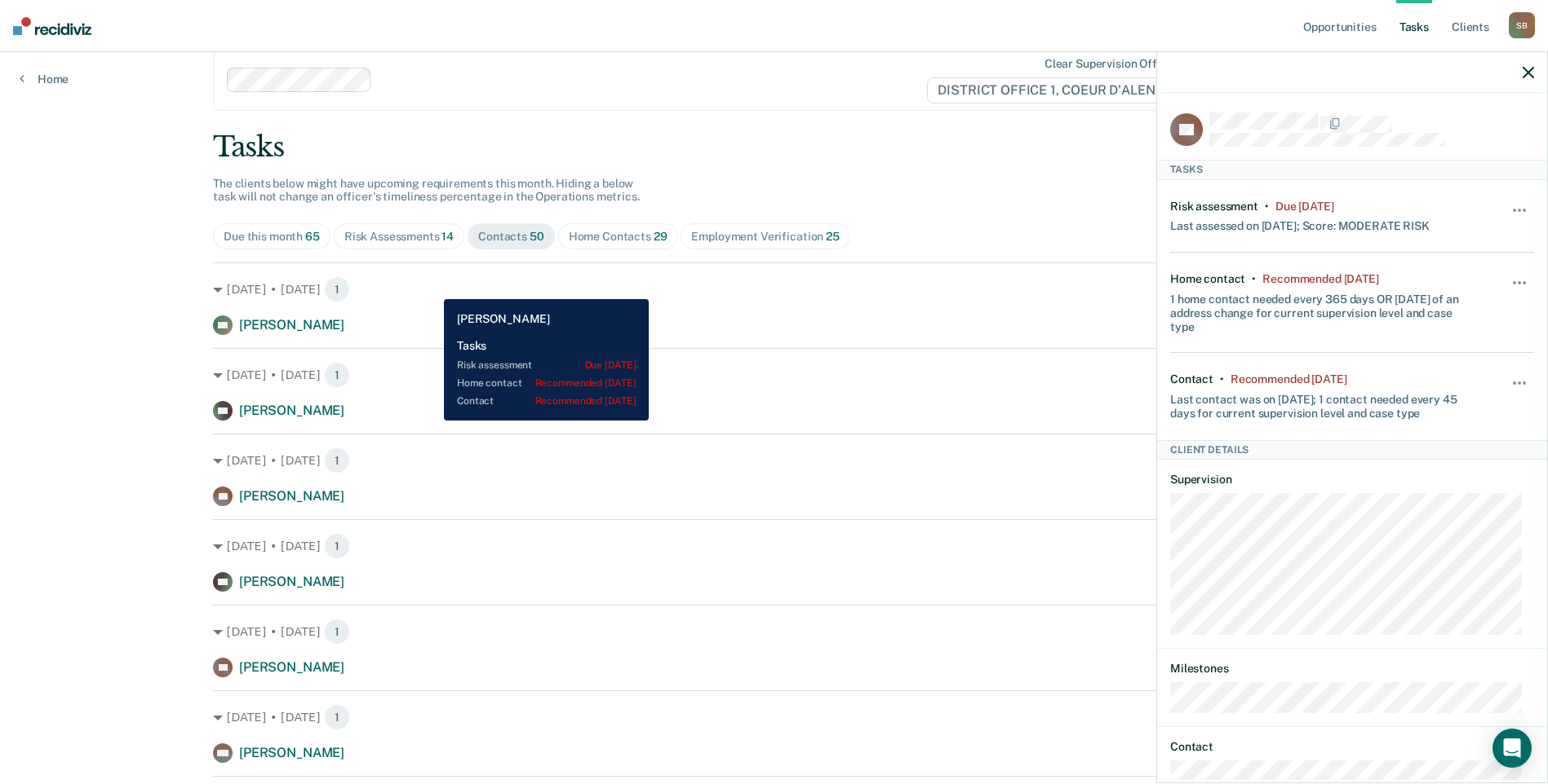
scroll to position [0, 0]
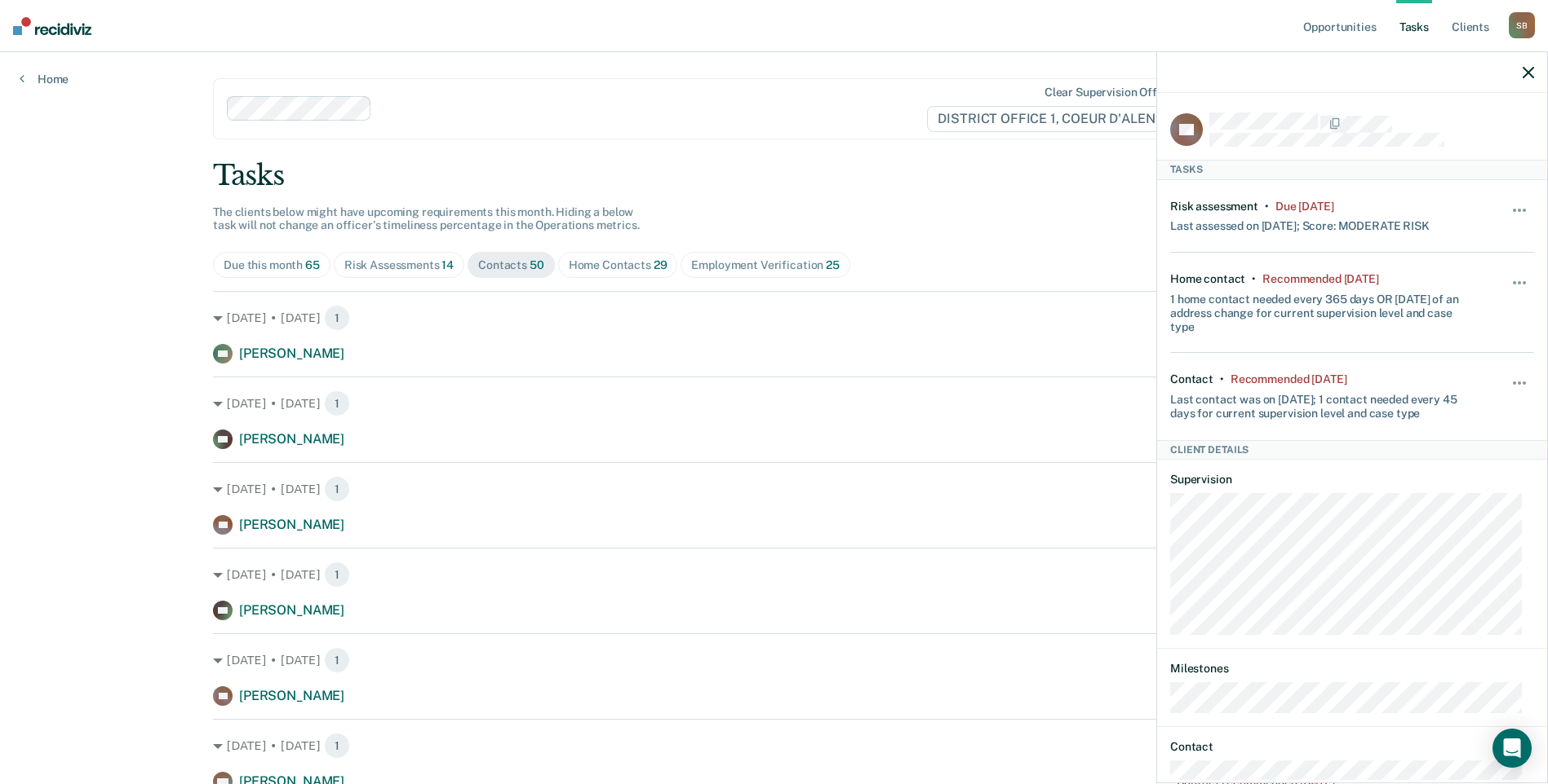
click at [1528, 73] on icon "button" at bounding box center [1528, 72] width 11 height 11
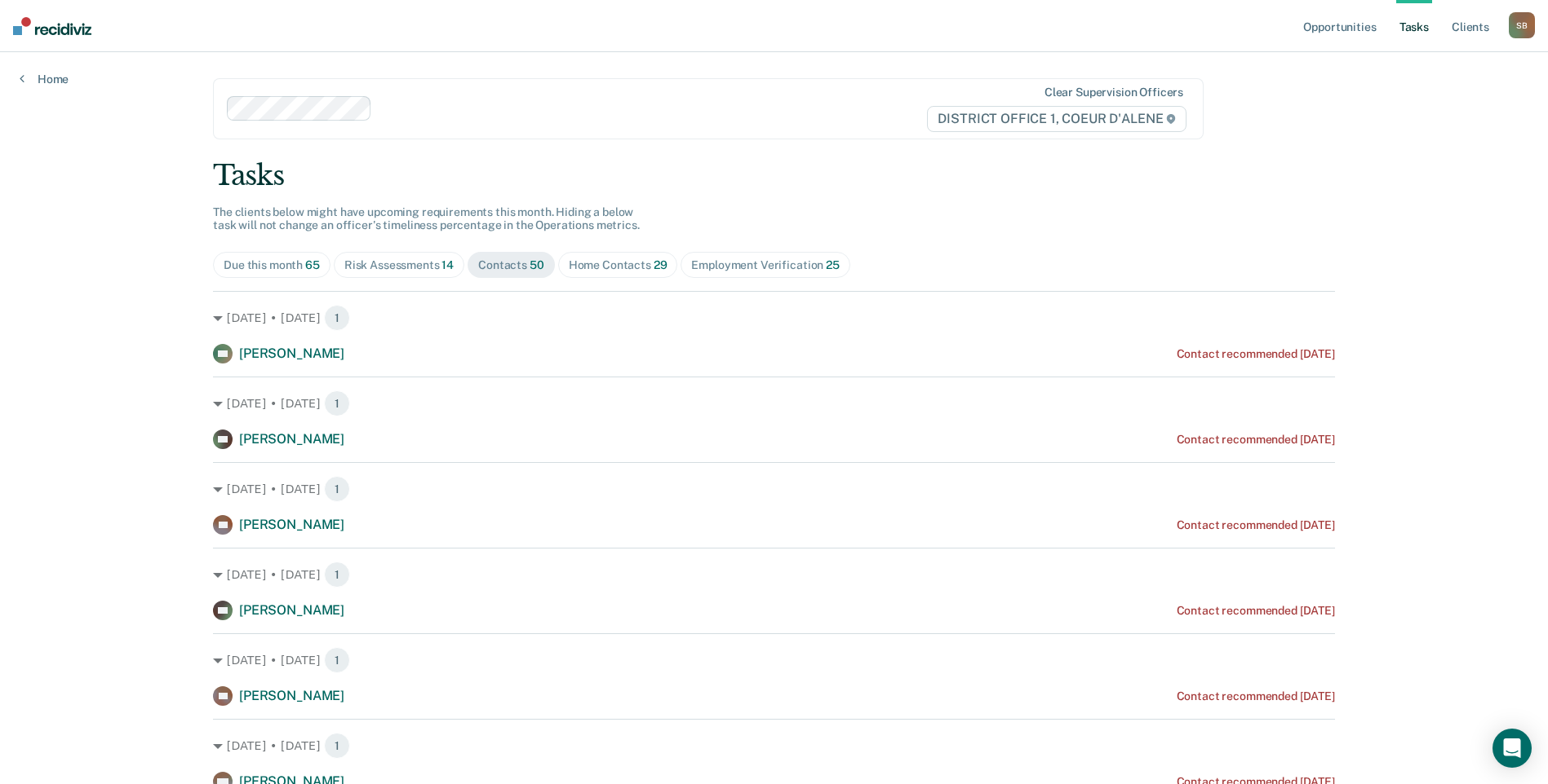
click at [1407, 28] on link "Tasks" at bounding box center [1414, 26] width 36 height 52
click at [1357, 29] on link "Opportunities" at bounding box center [1338, 26] width 79 height 52
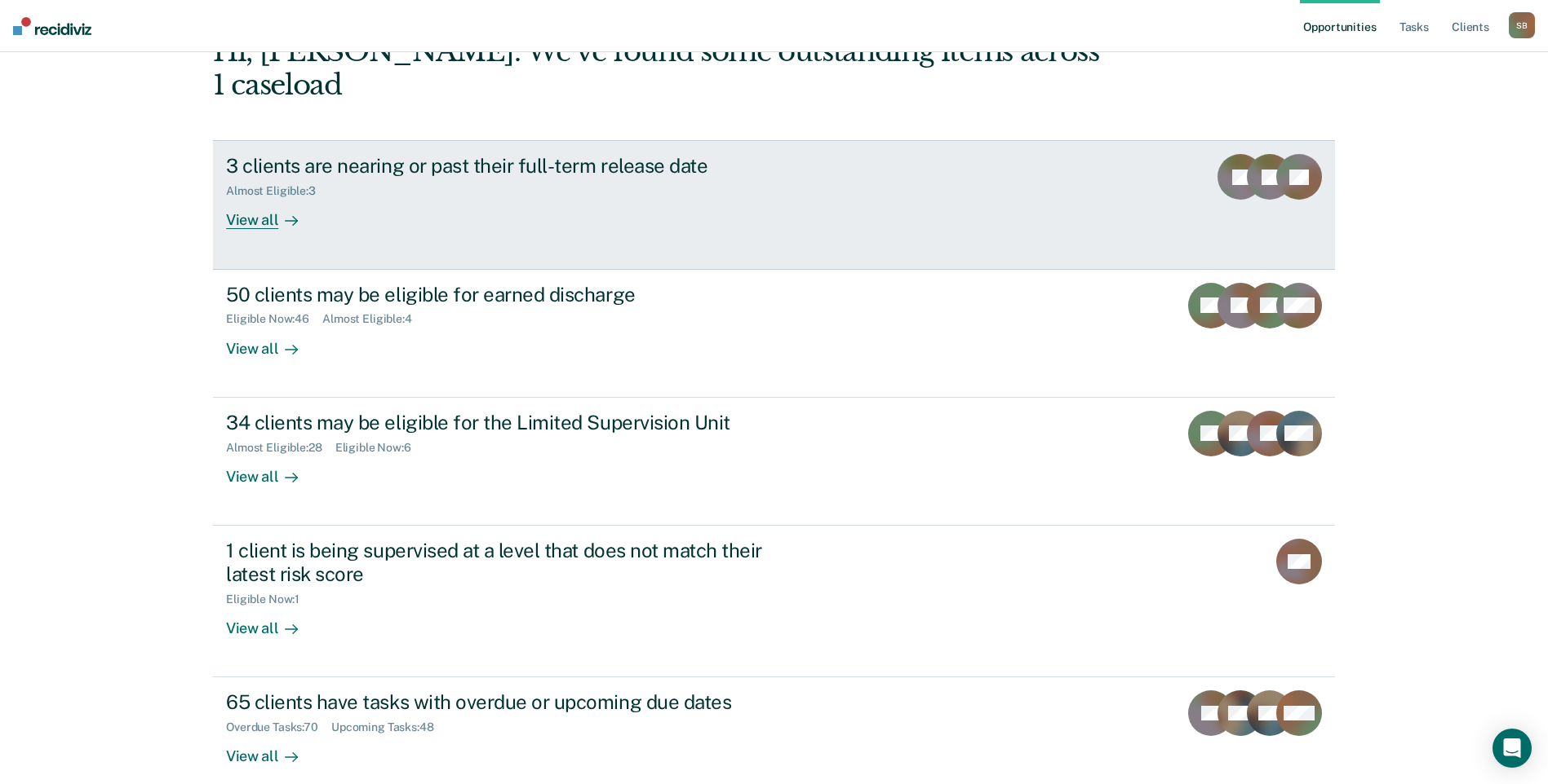
scroll to position [163, 0]
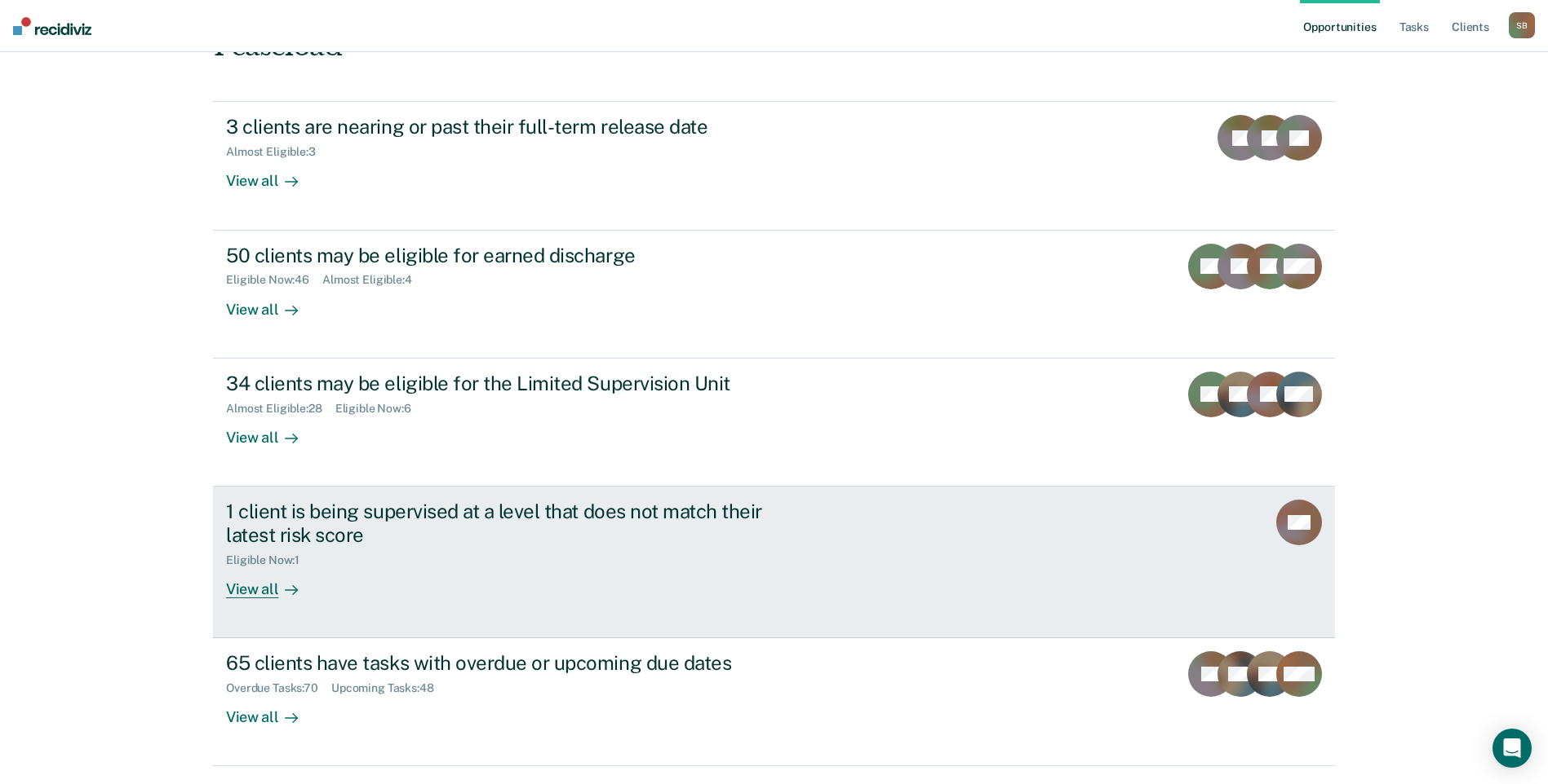
click at [252, 567] on div "View all" at bounding box center [272, 582] width 92 height 31
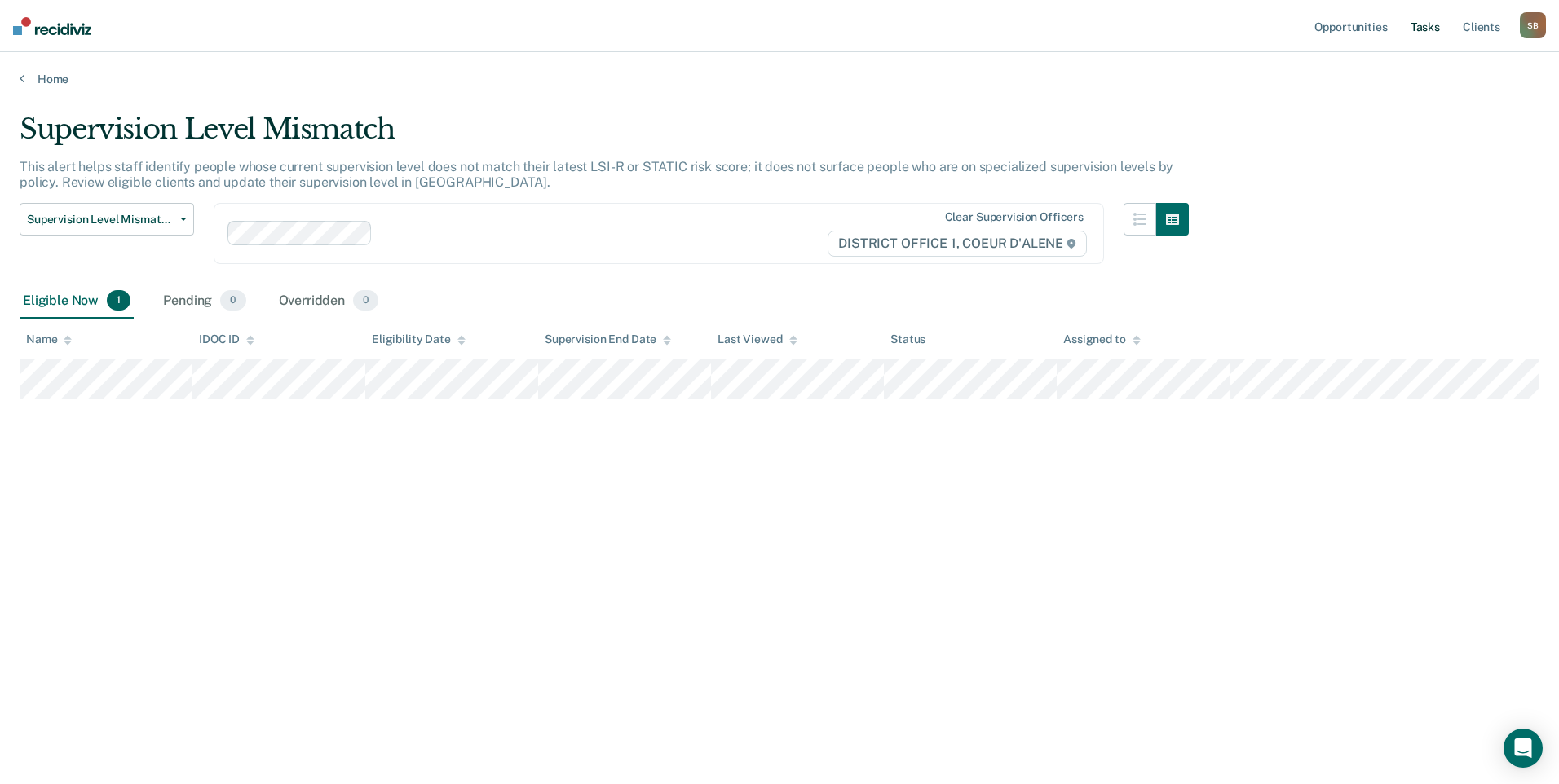
click at [1420, 20] on link "Tasks" at bounding box center [1426, 26] width 36 height 52
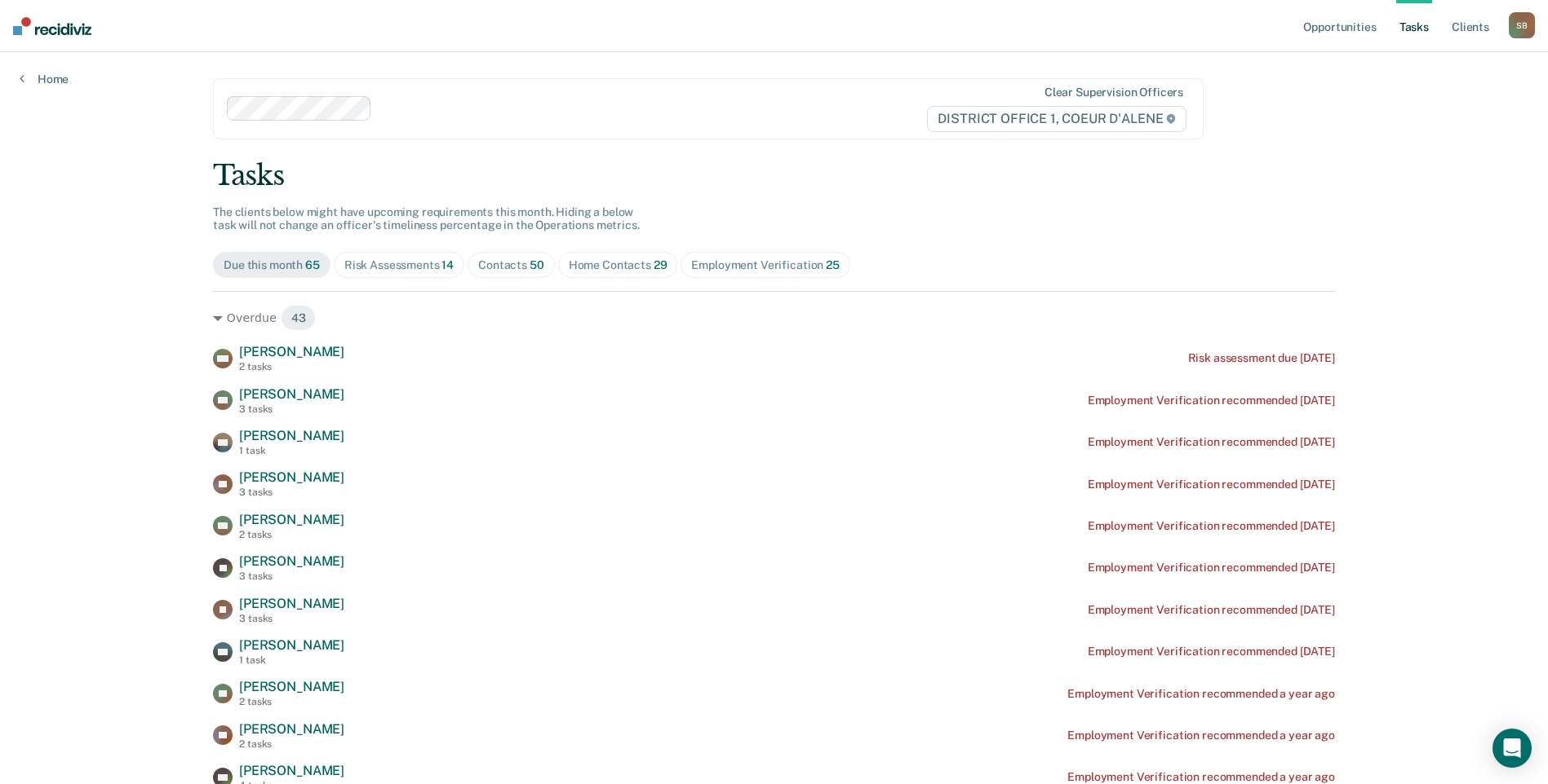
click at [519, 266] on div "Contacts 50" at bounding box center [511, 265] width 66 height 14
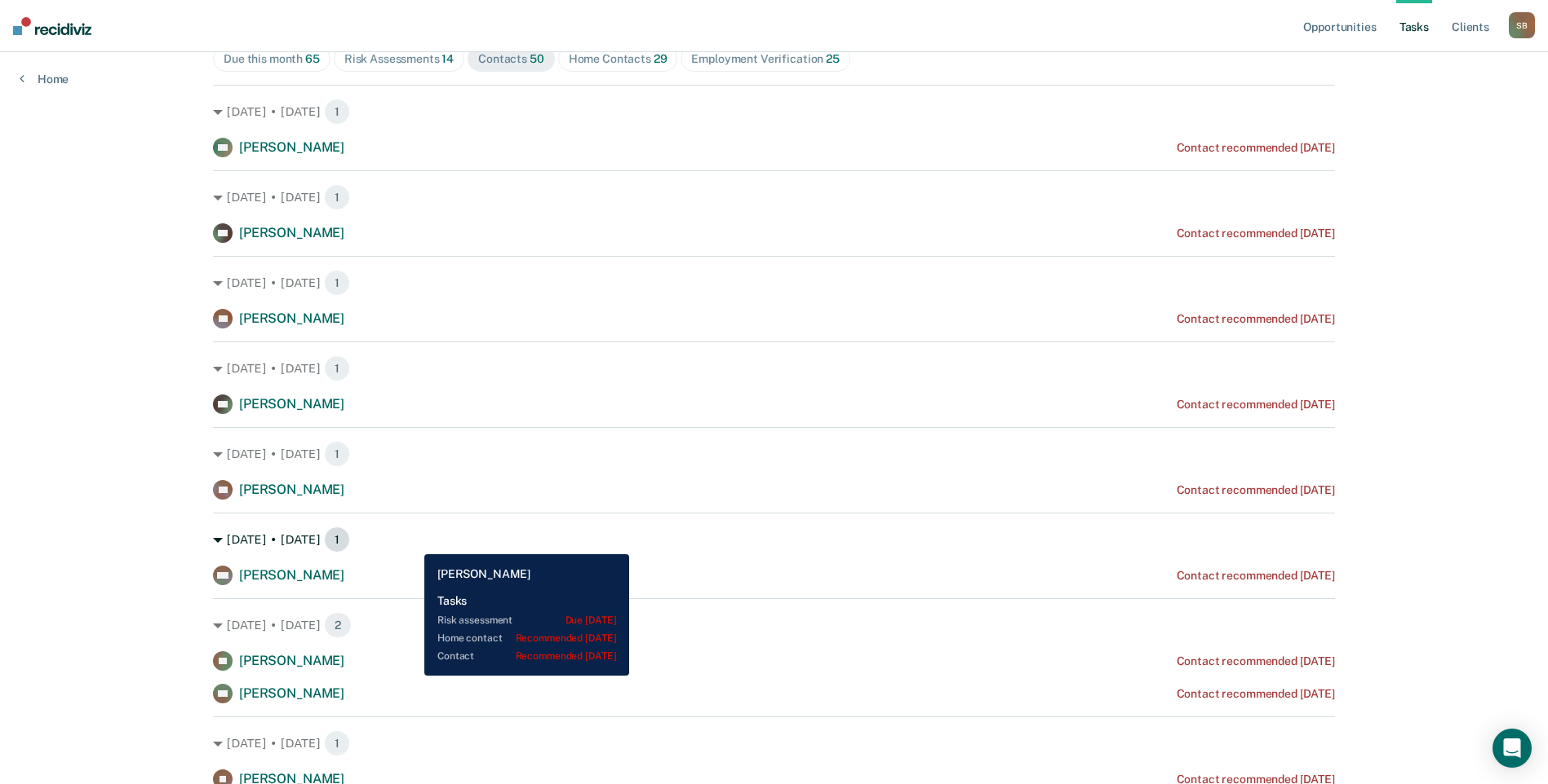
scroll to position [245, 0]
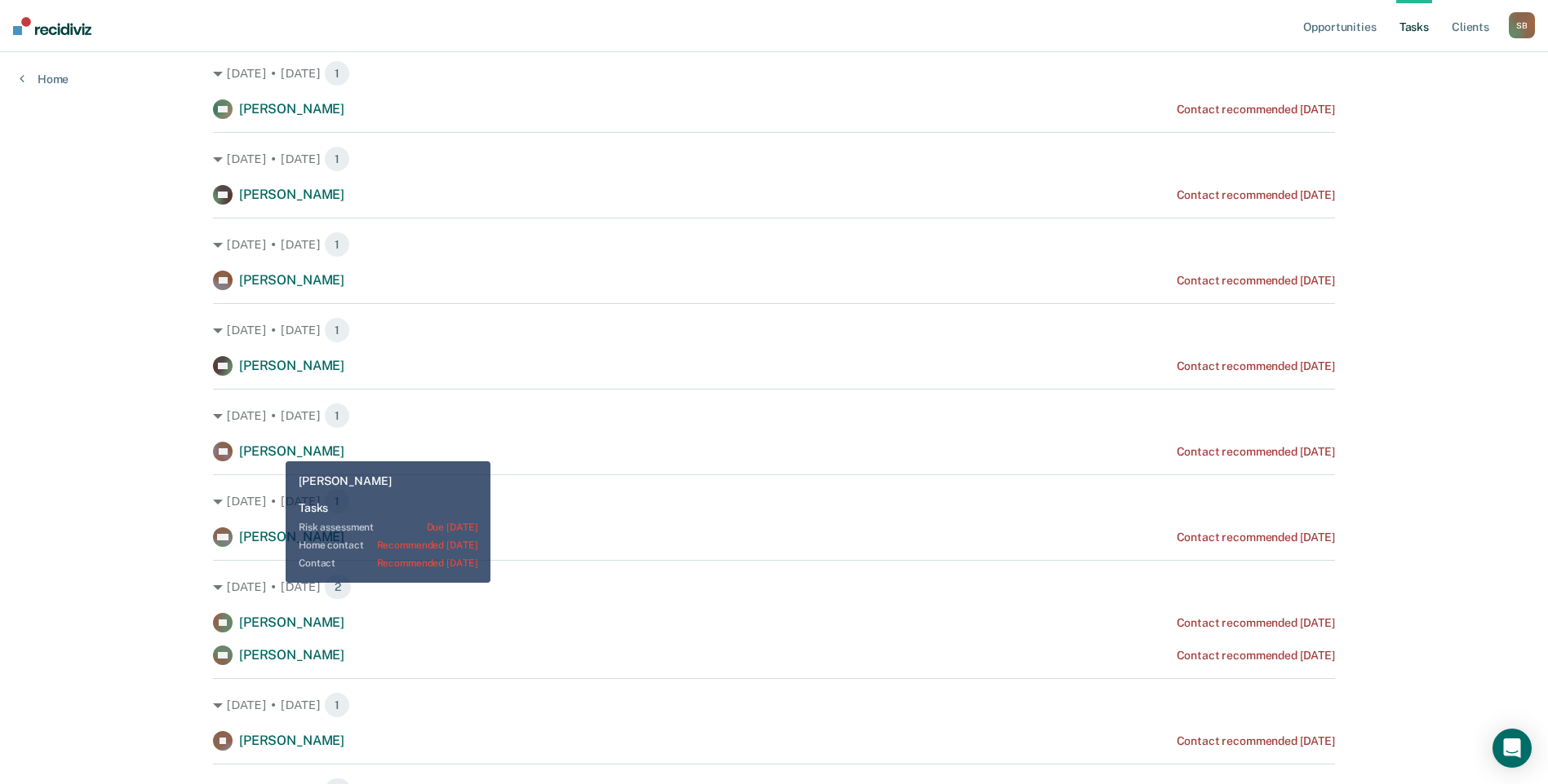
click at [275, 452] on span "[PERSON_NAME]" at bounding box center [292, 452] width 105 height 15
